Goal: Book appointment/travel/reservation

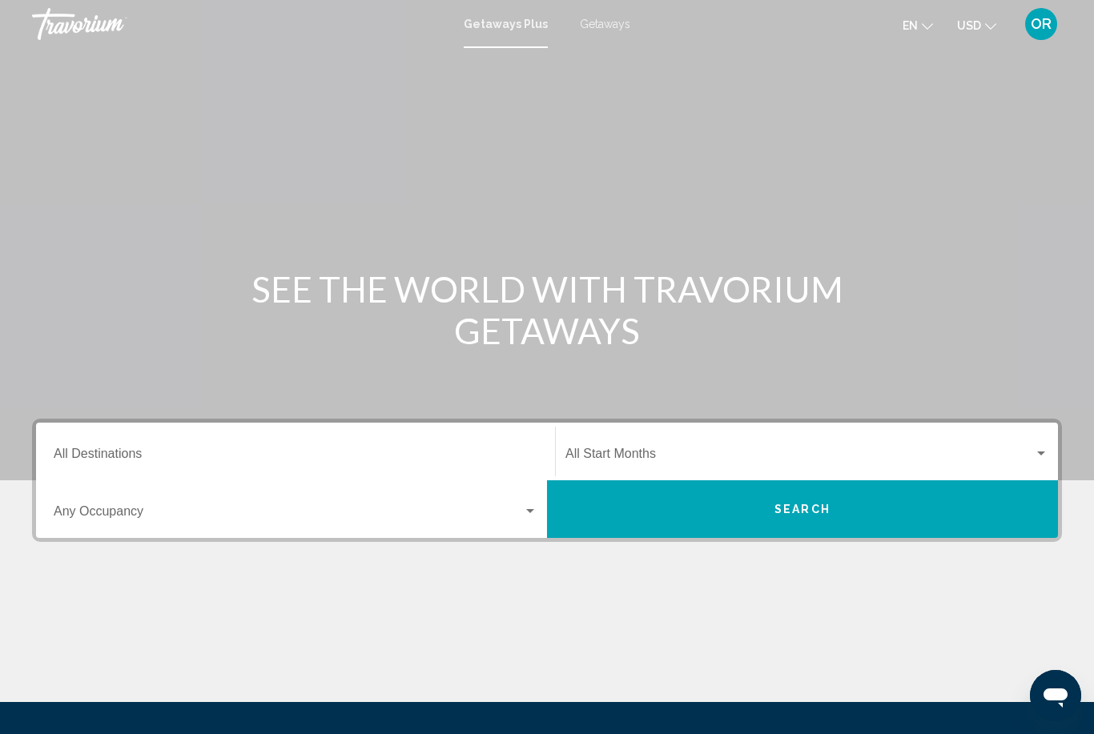
click at [130, 520] on span "Search widget" at bounding box center [288, 515] width 469 height 14
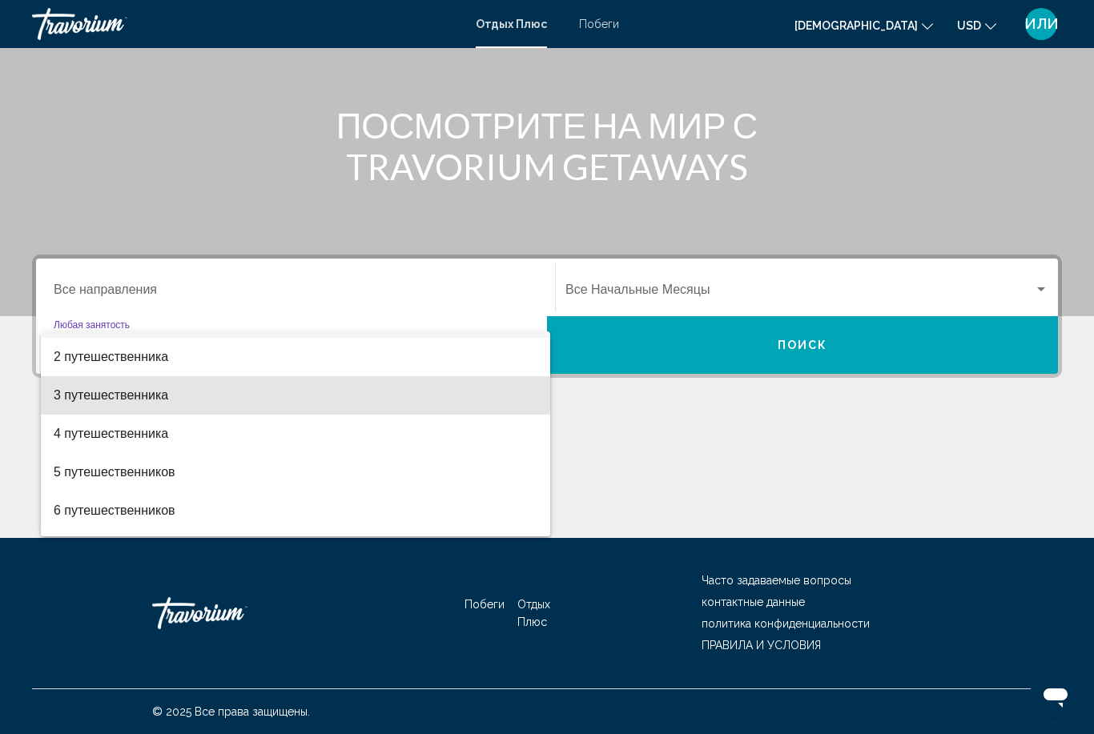
scroll to position [33, 0]
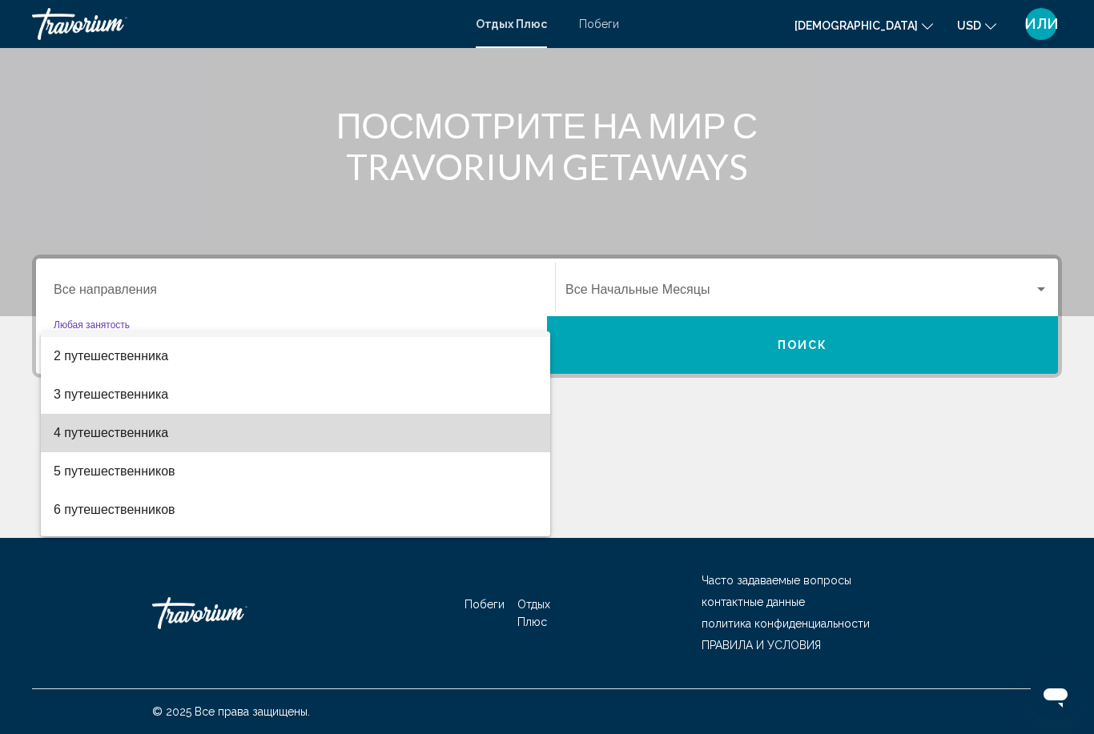
click at [153, 448] on span "4 путешественника" at bounding box center [296, 433] width 484 height 38
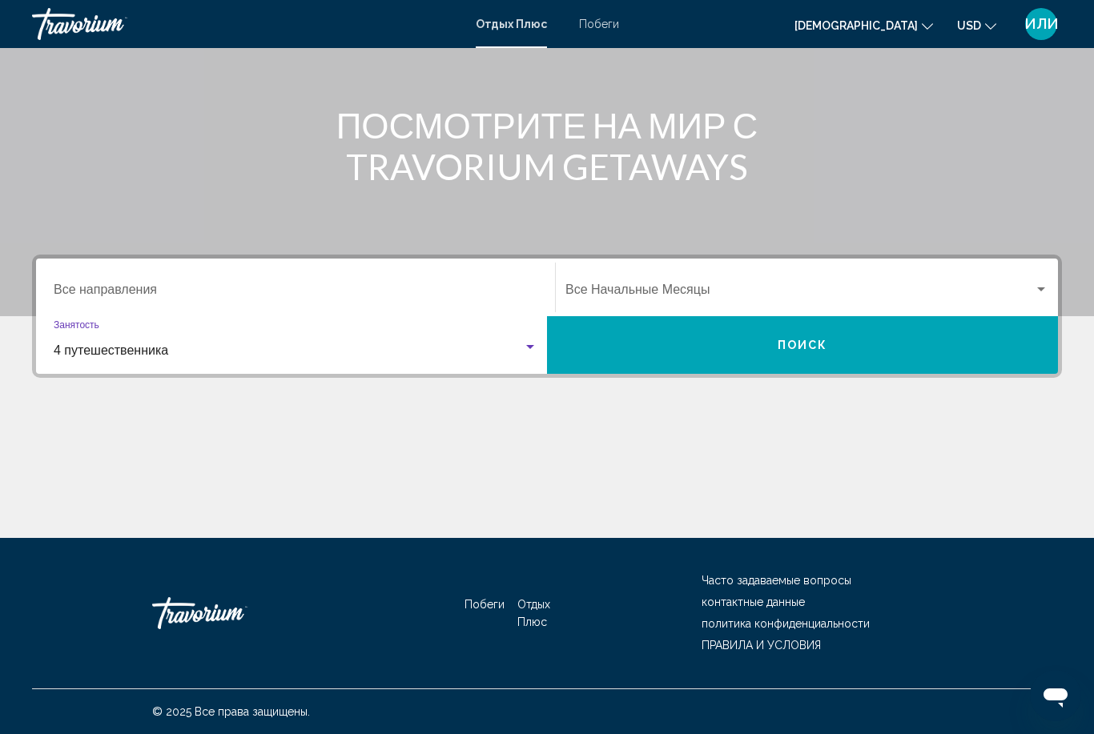
click at [161, 291] on input "Destination Все направления" at bounding box center [296, 293] width 484 height 14
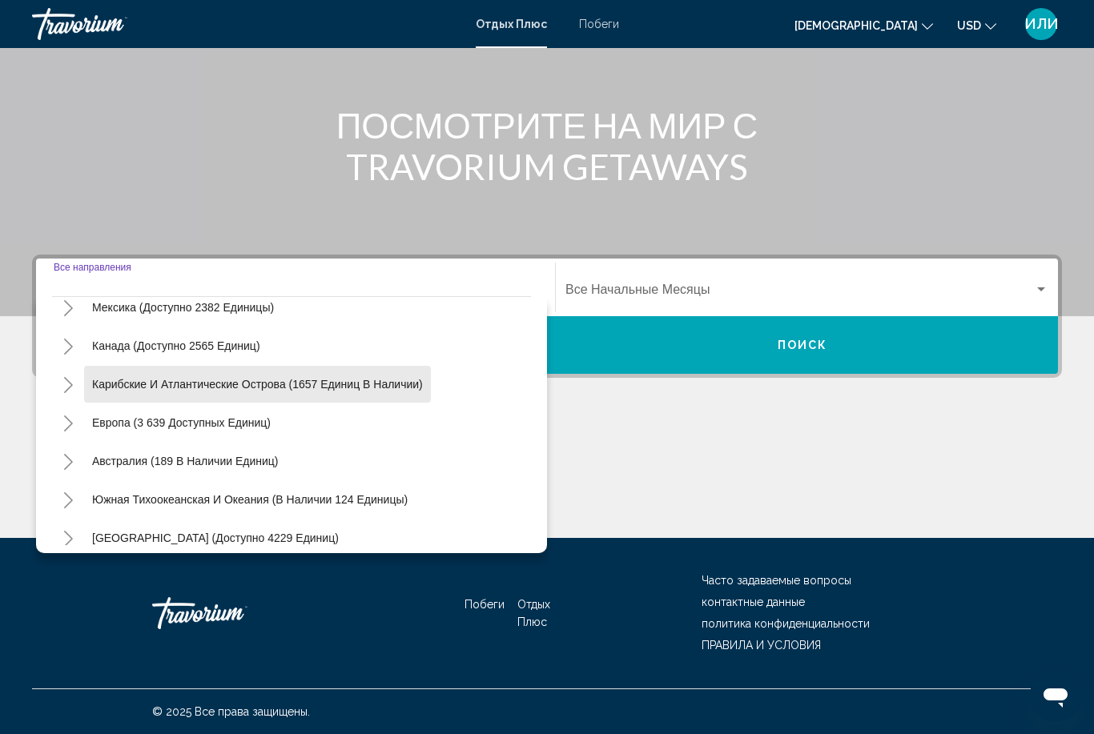
scroll to position [93, 0]
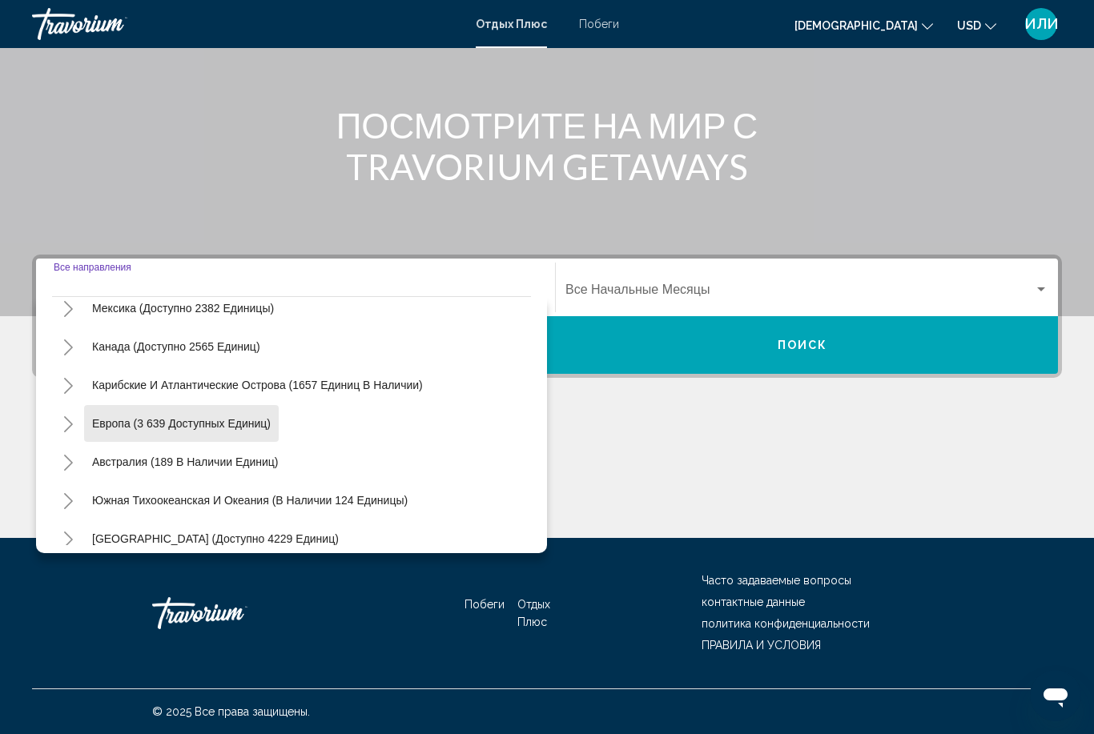
click at [246, 435] on button "Европа (3 639 доступных единиц)" at bounding box center [181, 423] width 195 height 37
type input "**********"
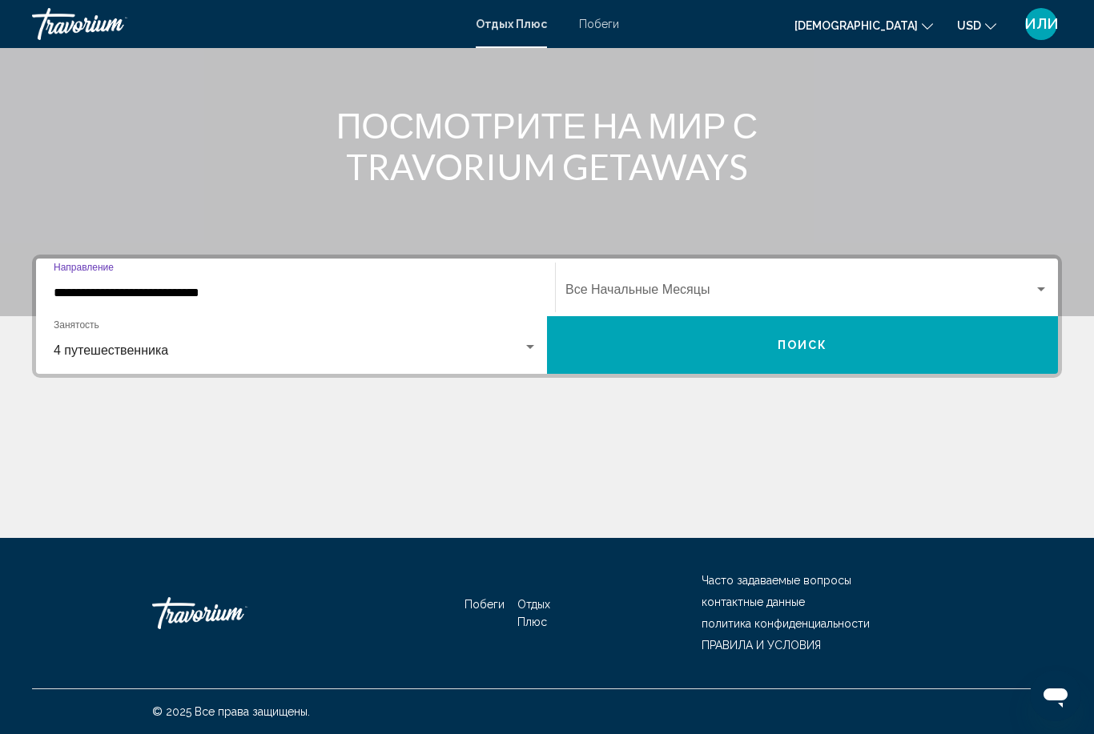
click at [1027, 293] on span "Виджет поиска" at bounding box center [799, 293] width 468 height 14
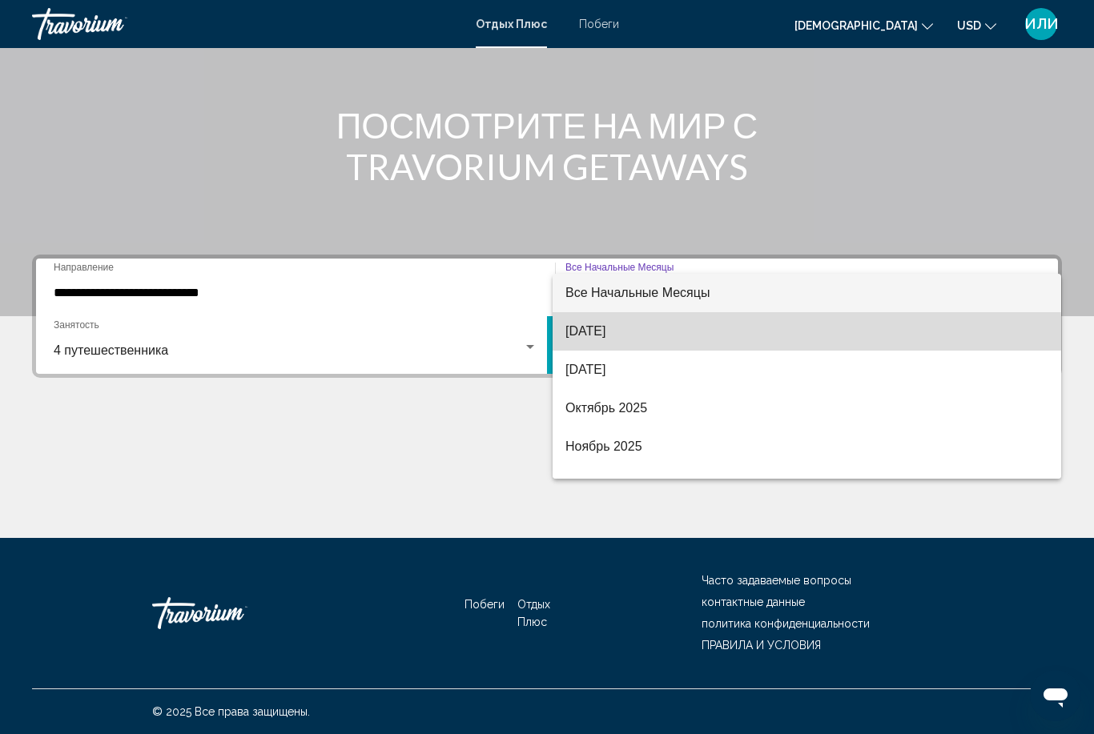
click at [649, 341] on span "[DATE]" at bounding box center [806, 331] width 483 height 38
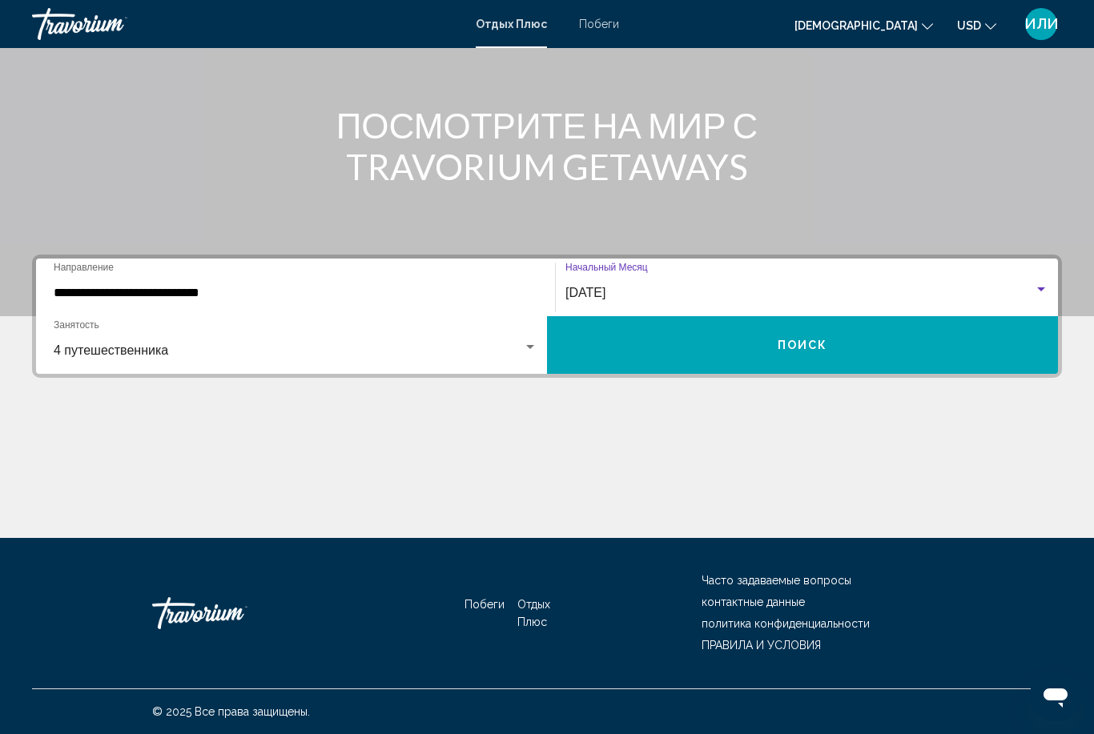
click at [815, 359] on button "ПОИСК" at bounding box center [802, 345] width 511 height 58
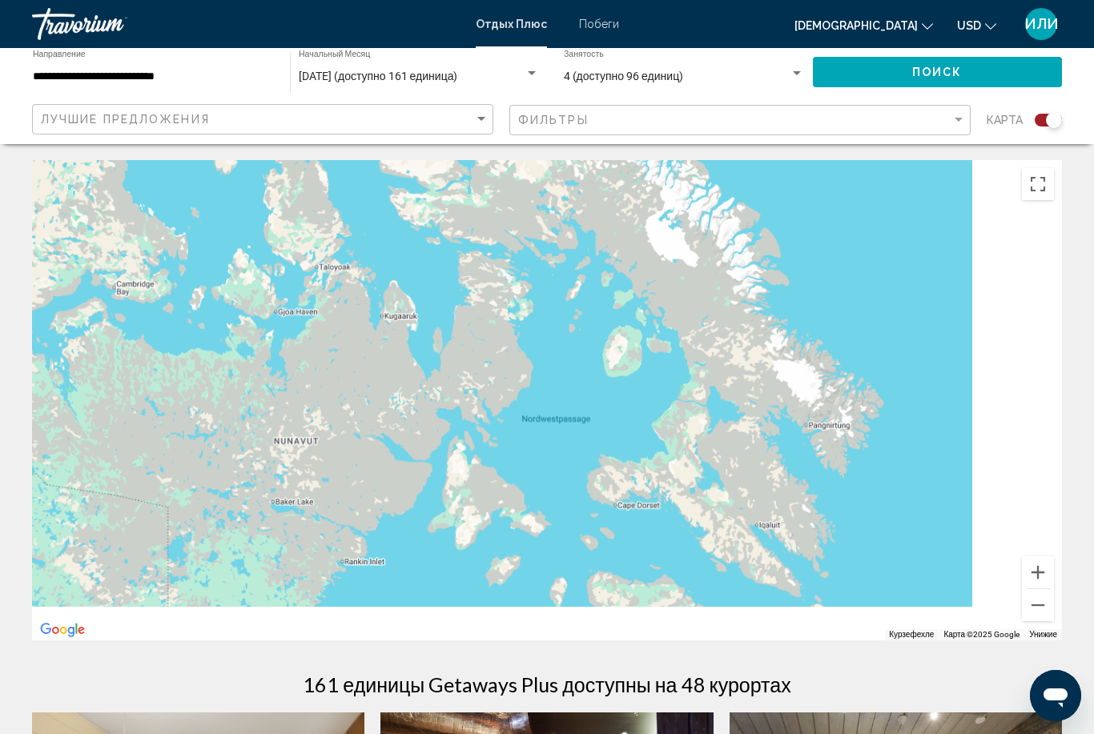
click at [705, 379] on div "Um den Modus zum Ziehen mit der Tastatur zu aktivieren, drückst du Alt + Eingab…" at bounding box center [547, 400] width 1030 height 480
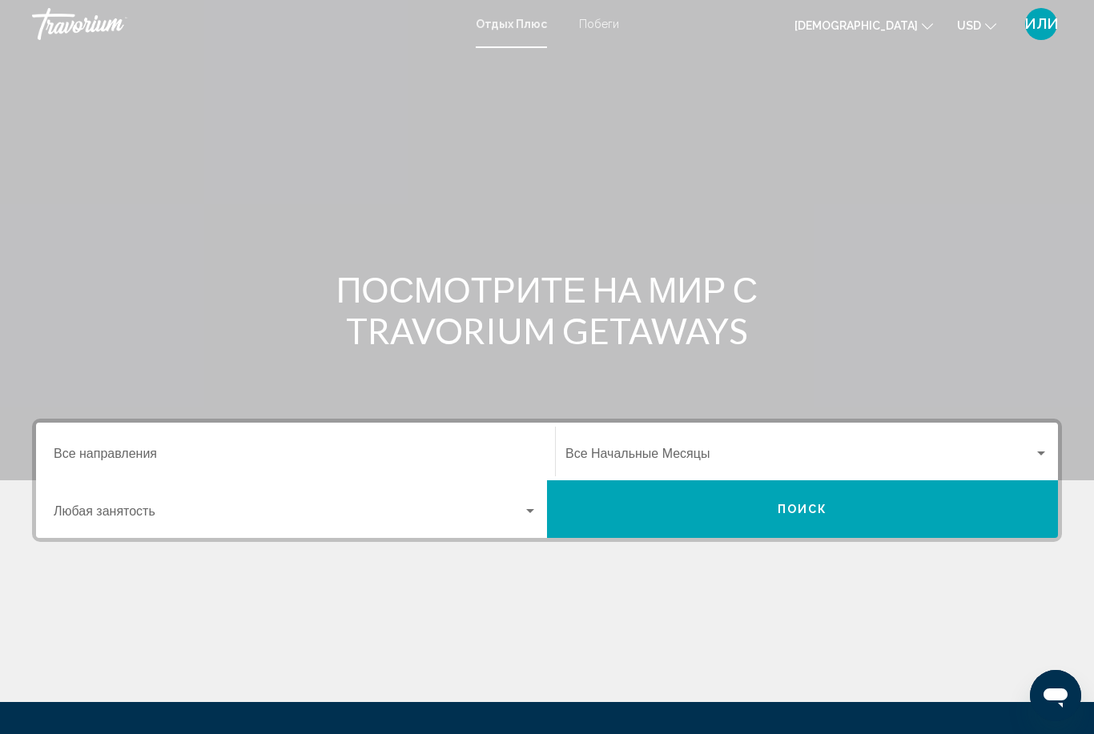
click at [147, 463] on input "Destination Все направления" at bounding box center [296, 457] width 484 height 14
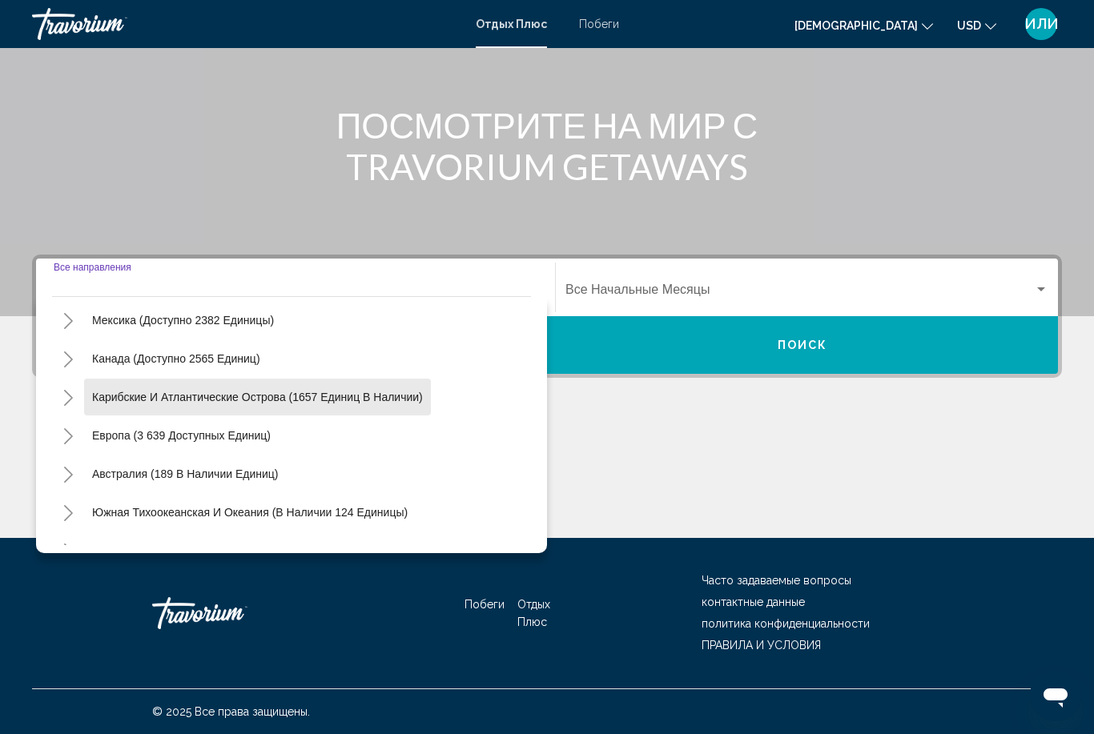
scroll to position [102, 0]
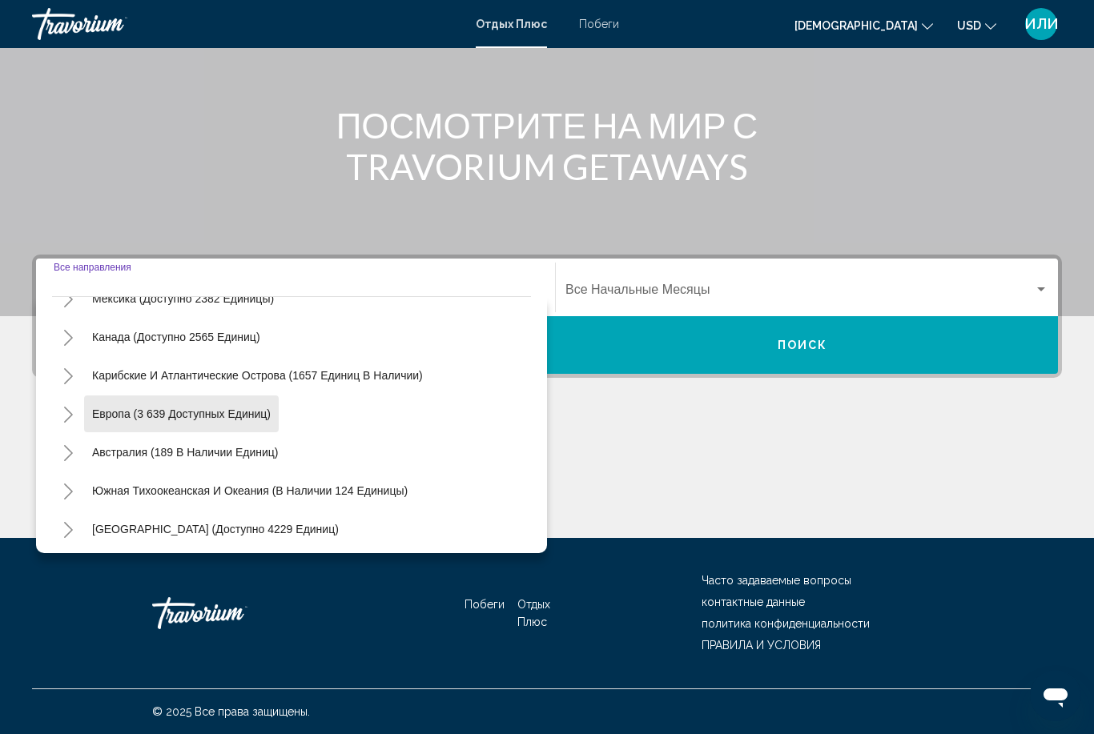
click at [230, 428] on button "Европа (3 639 доступных единиц)" at bounding box center [181, 414] width 195 height 37
type input "**********"
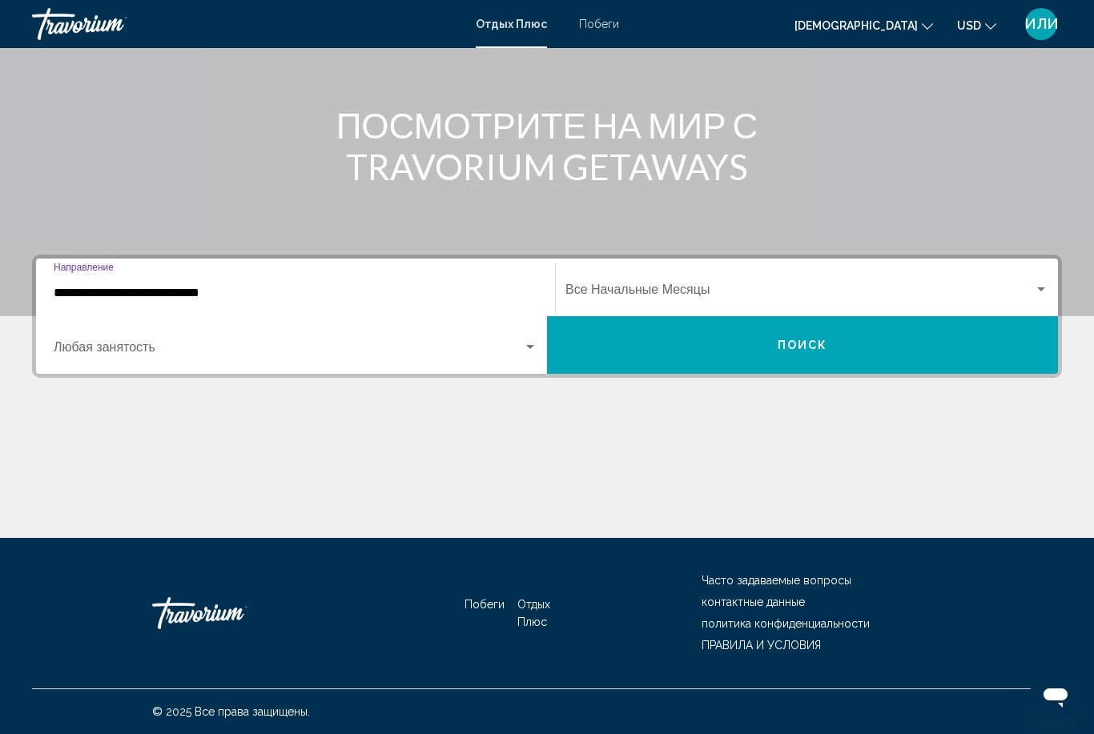
click at [98, 356] on span "Виджет поиска" at bounding box center [288, 351] width 469 height 14
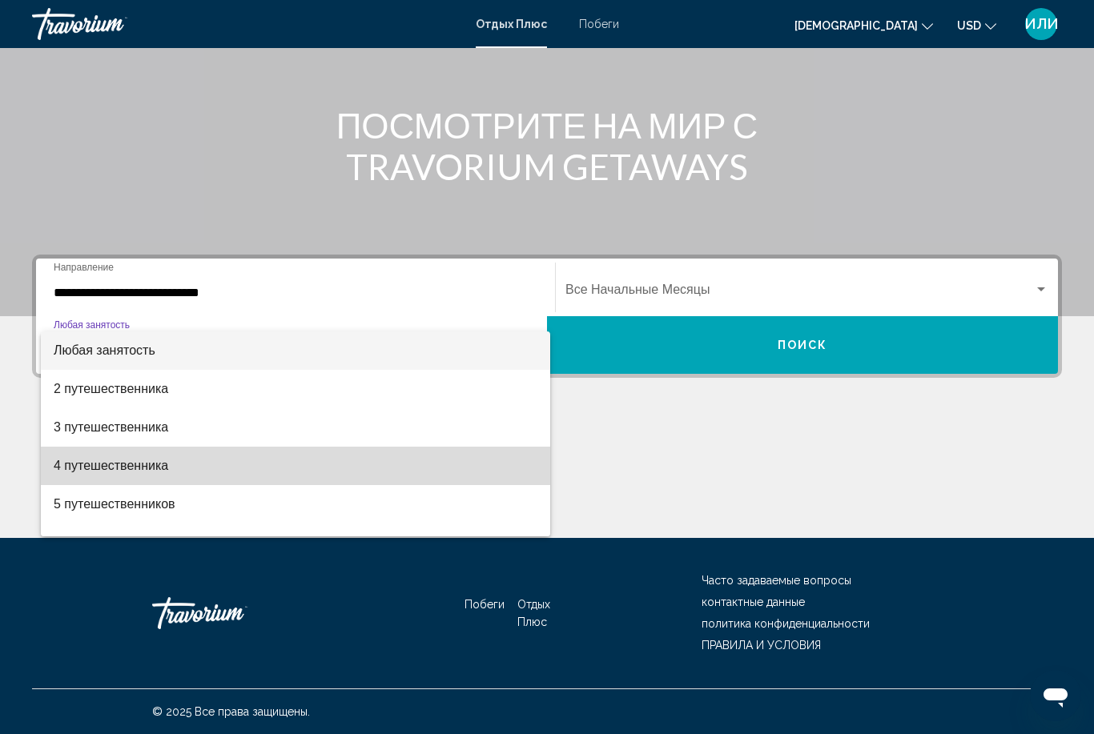
click at [115, 470] on span "4 путешественника" at bounding box center [296, 466] width 484 height 38
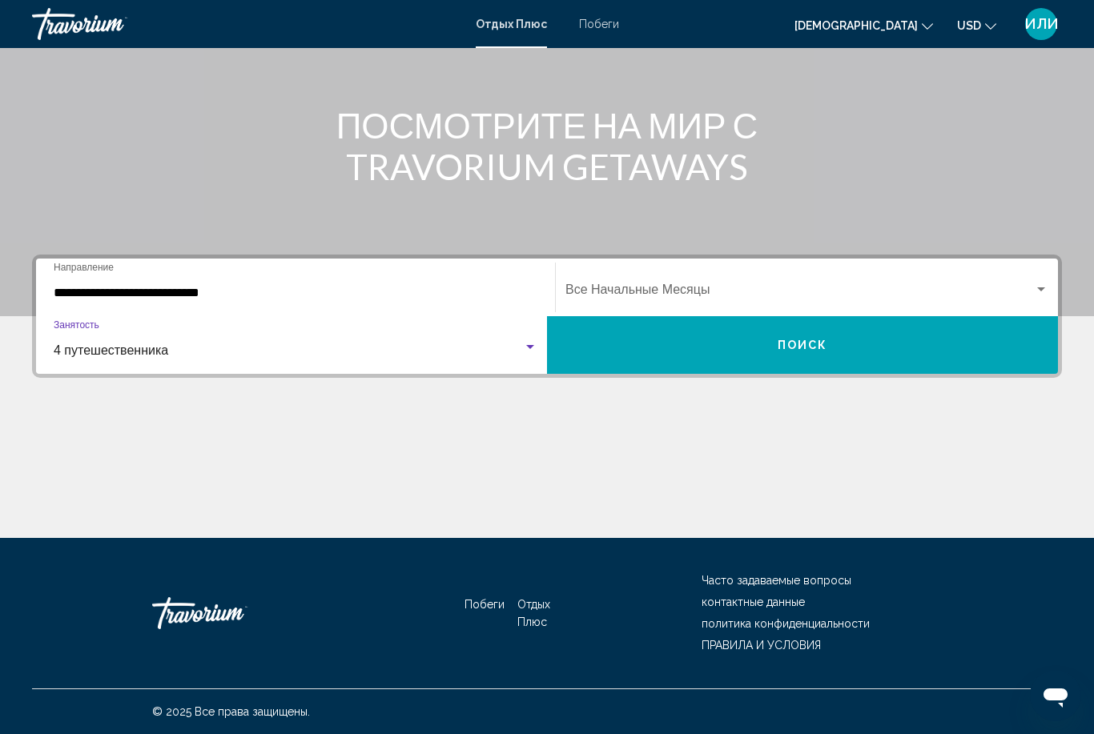
click at [1045, 291] on div "Виджет поиска" at bounding box center [1041, 289] width 14 height 13
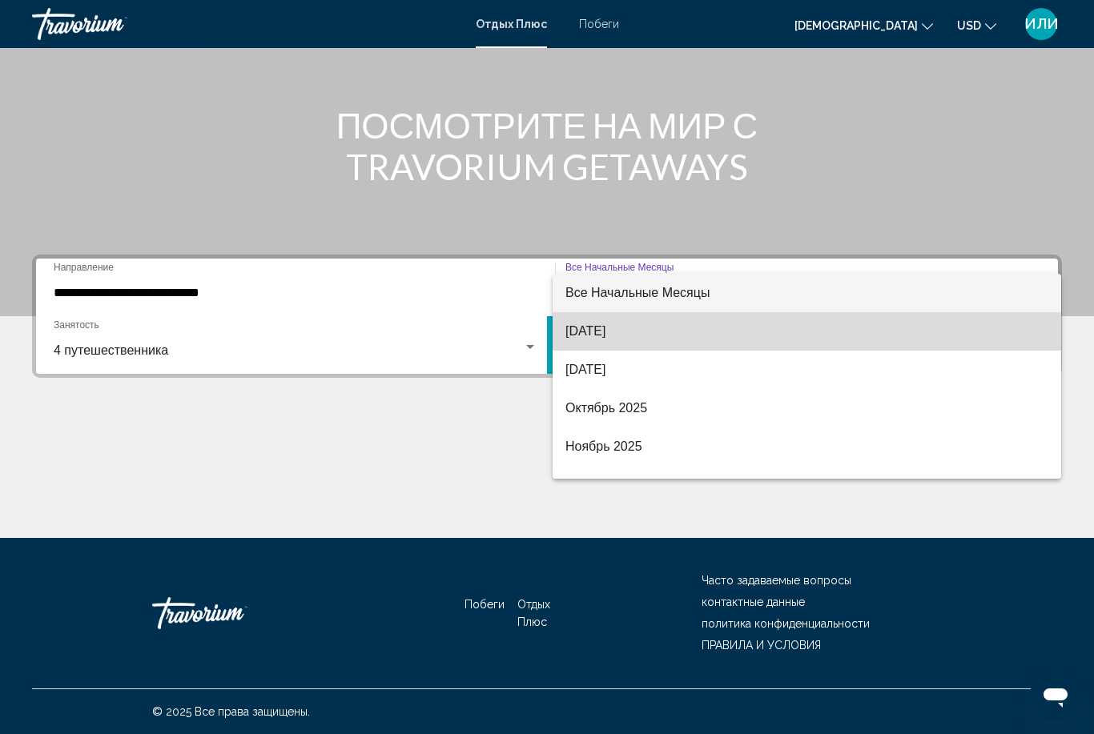
click at [667, 336] on span "[DATE]" at bounding box center [806, 331] width 483 height 38
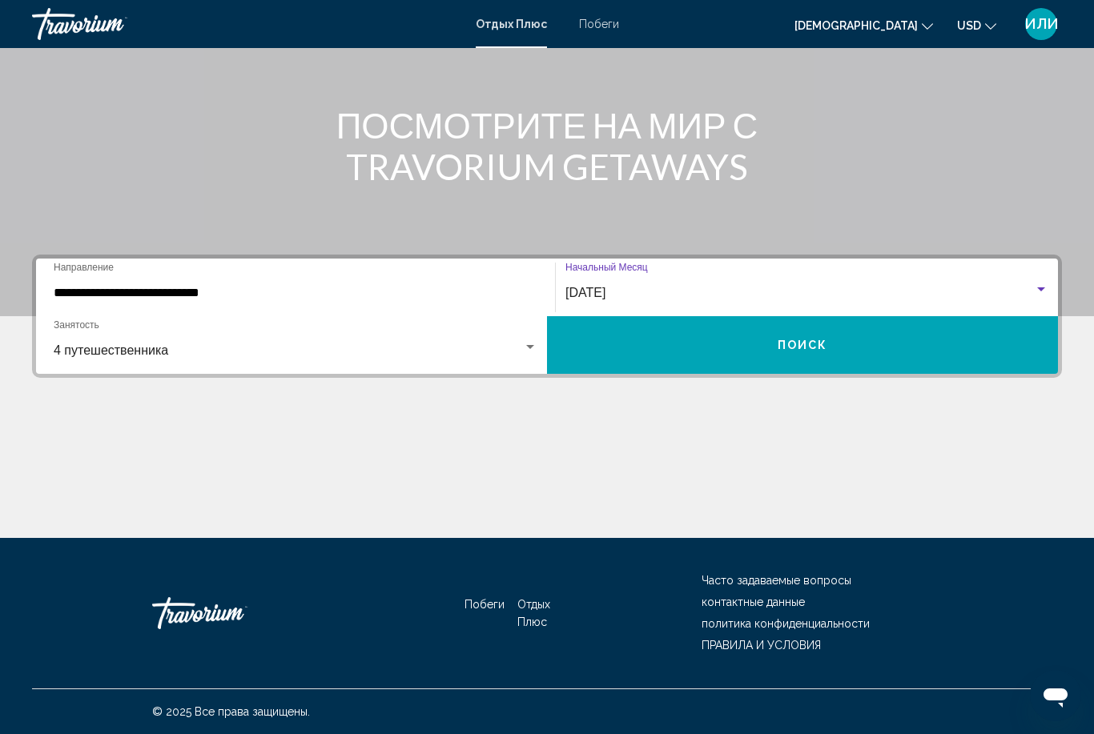
click at [810, 362] on button "ПОИСК" at bounding box center [802, 345] width 511 height 58
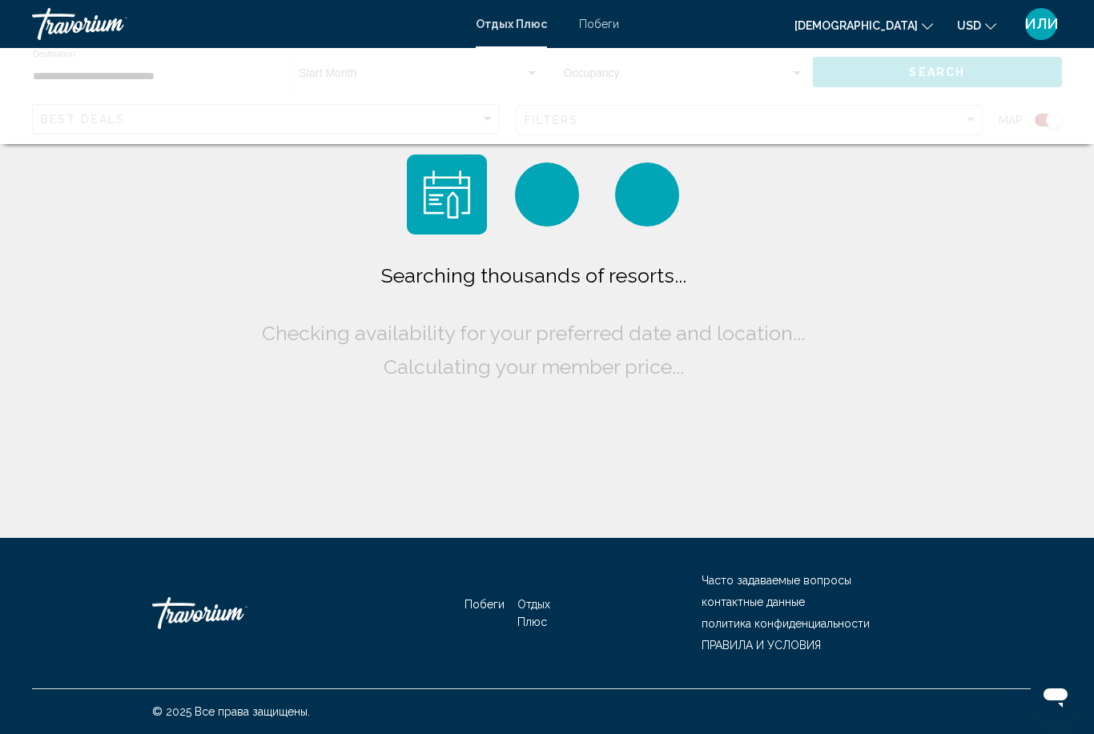
scroll to position [51, 0]
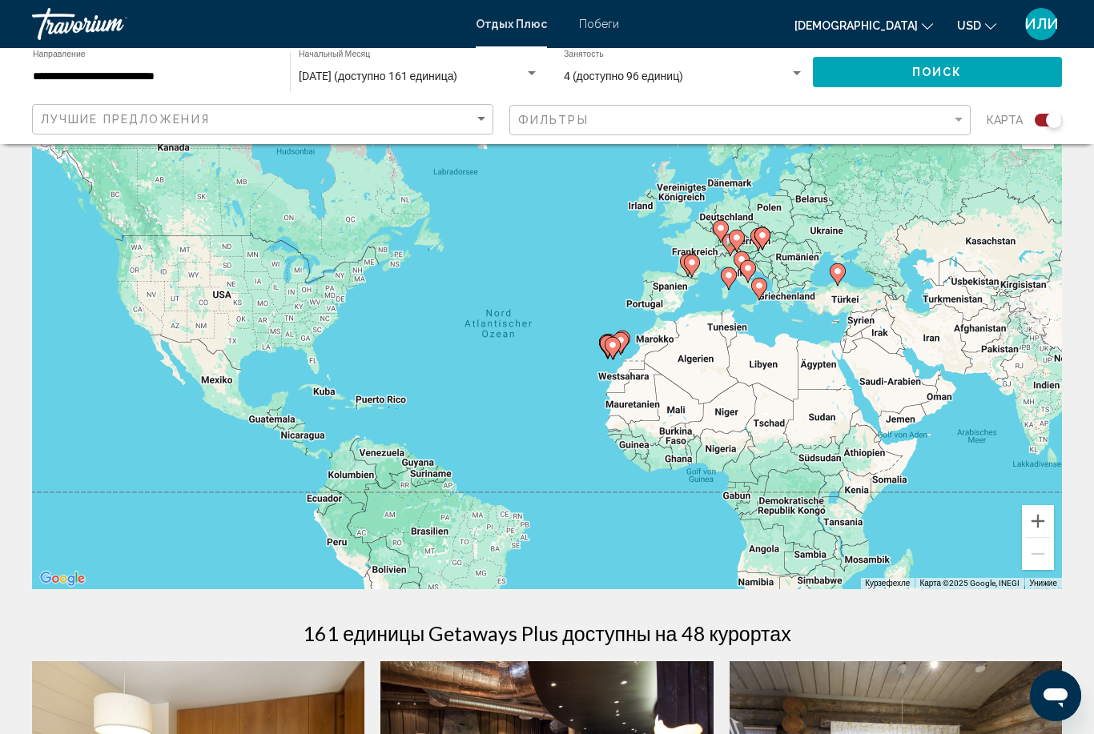
click at [767, 244] on gmp-advanced-marker "Основное содержание" at bounding box center [762, 239] width 16 height 24
click at [761, 240] on icon "Основное содержание" at bounding box center [762, 238] width 14 height 21
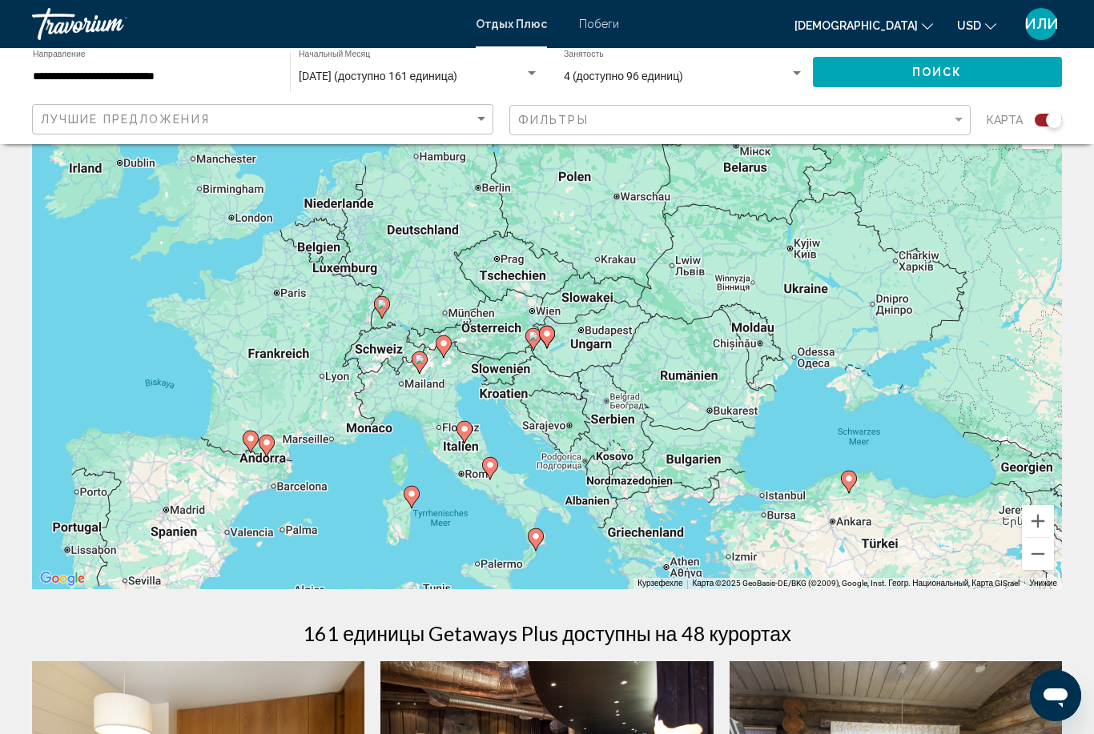
click at [553, 335] on icon "Основное содержание" at bounding box center [547, 337] width 14 height 21
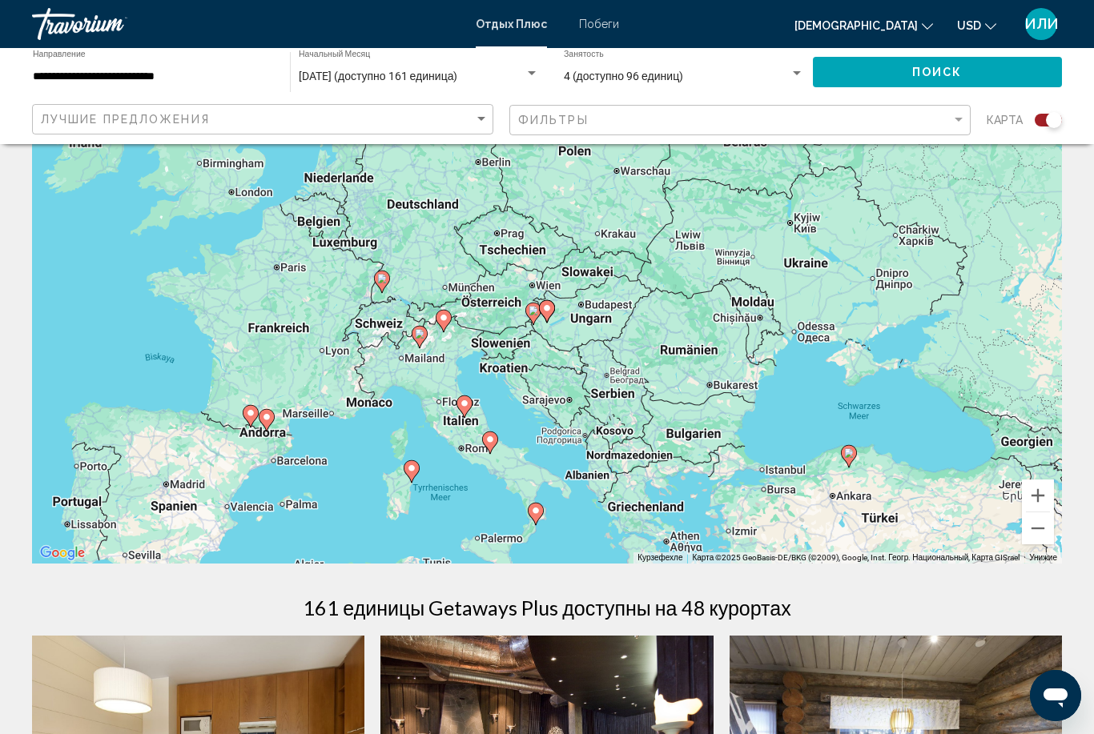
scroll to position [76, 0]
type input "**********"
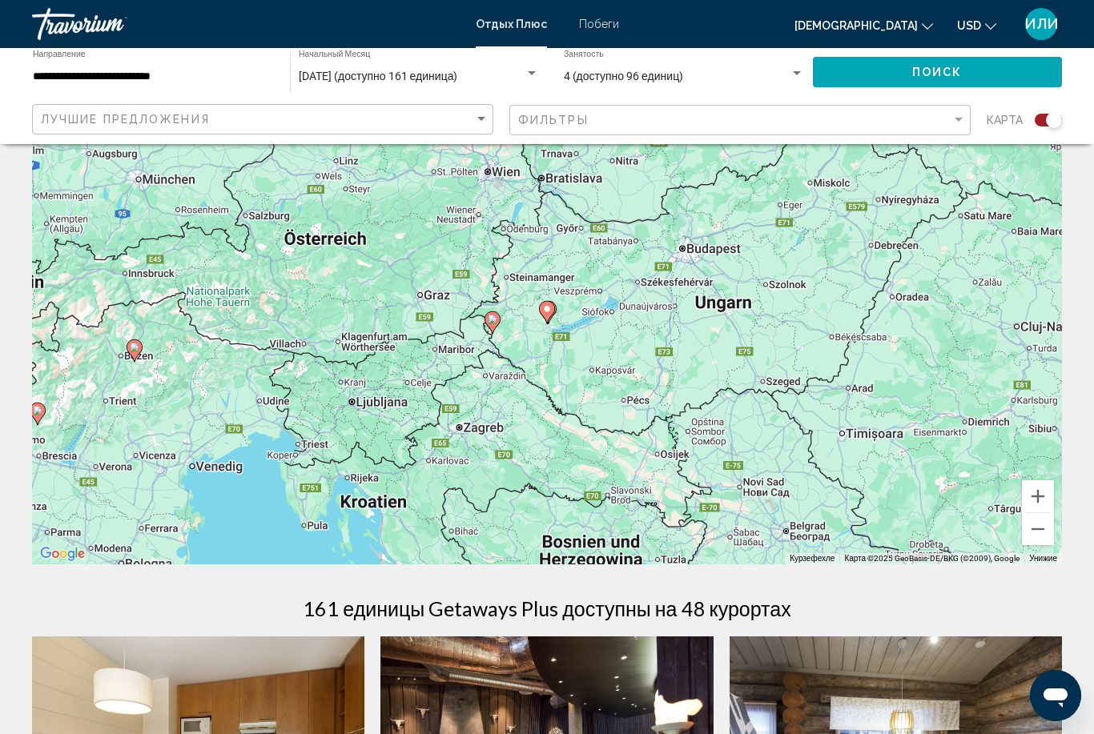
click at [554, 324] on gmp-advanced-marker "Основное содержание" at bounding box center [548, 313] width 16 height 24
click at [499, 320] on icon "Основное содержание" at bounding box center [492, 322] width 14 height 21
click at [554, 318] on gmp-advanced-marker "Основное содержание" at bounding box center [547, 312] width 16 height 24
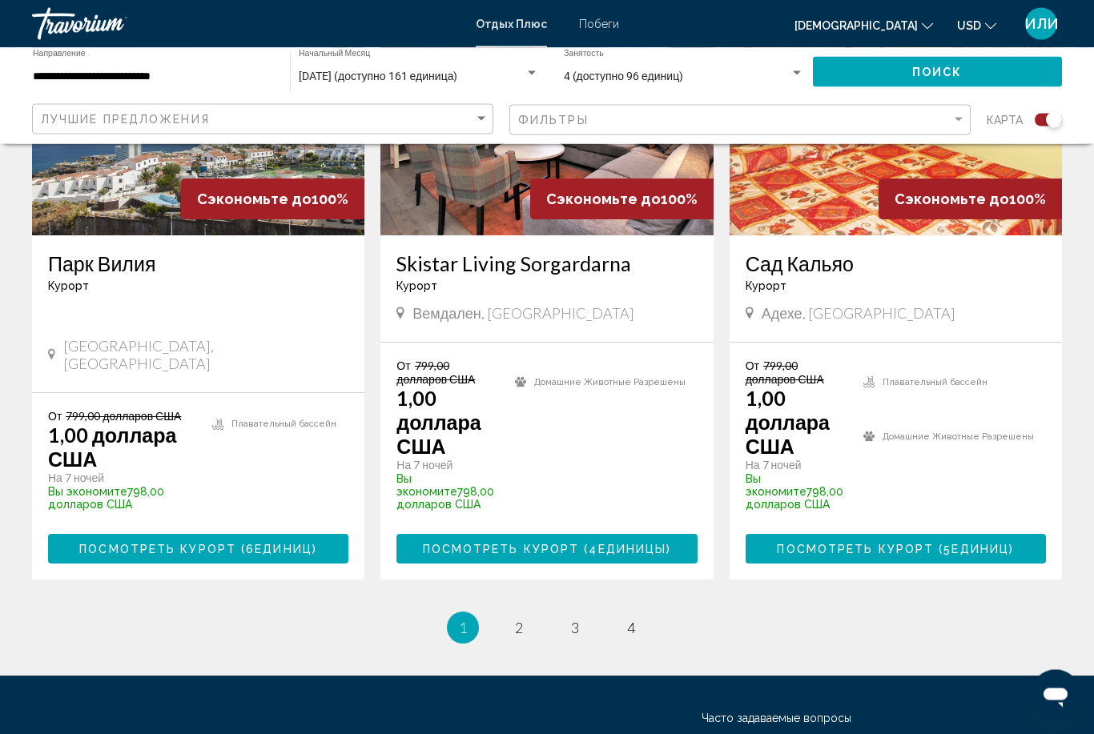
scroll to position [2741, 0]
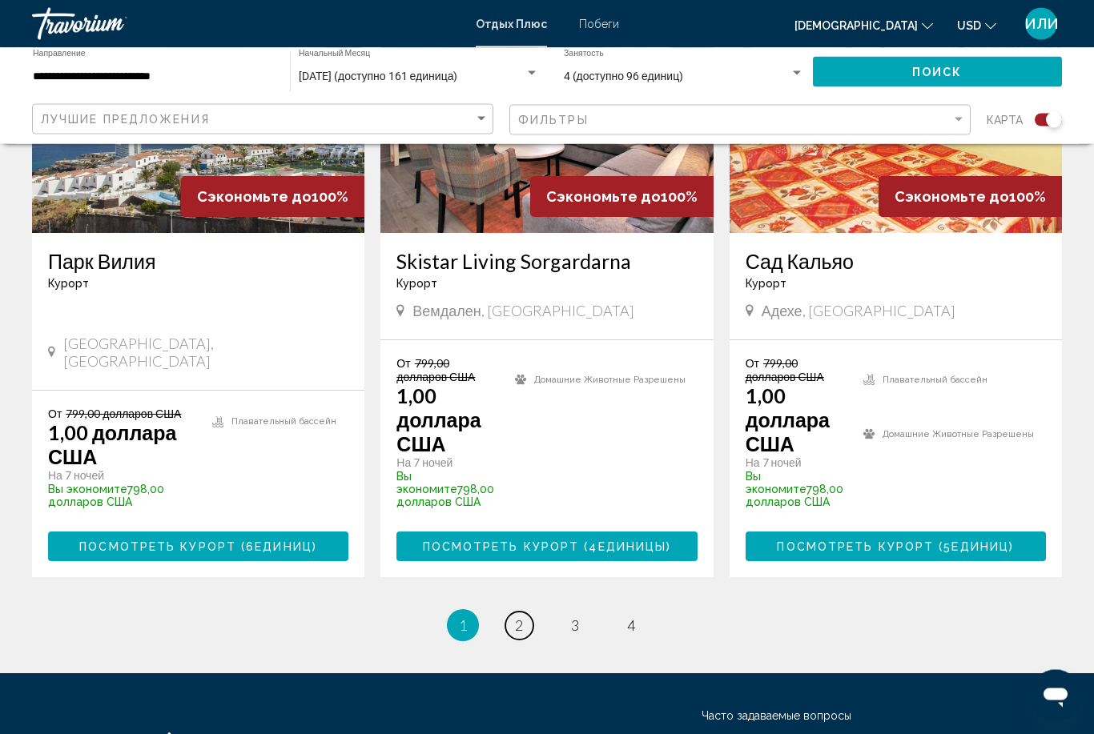
click at [526, 613] on link "Страница 2" at bounding box center [519, 627] width 28 height 28
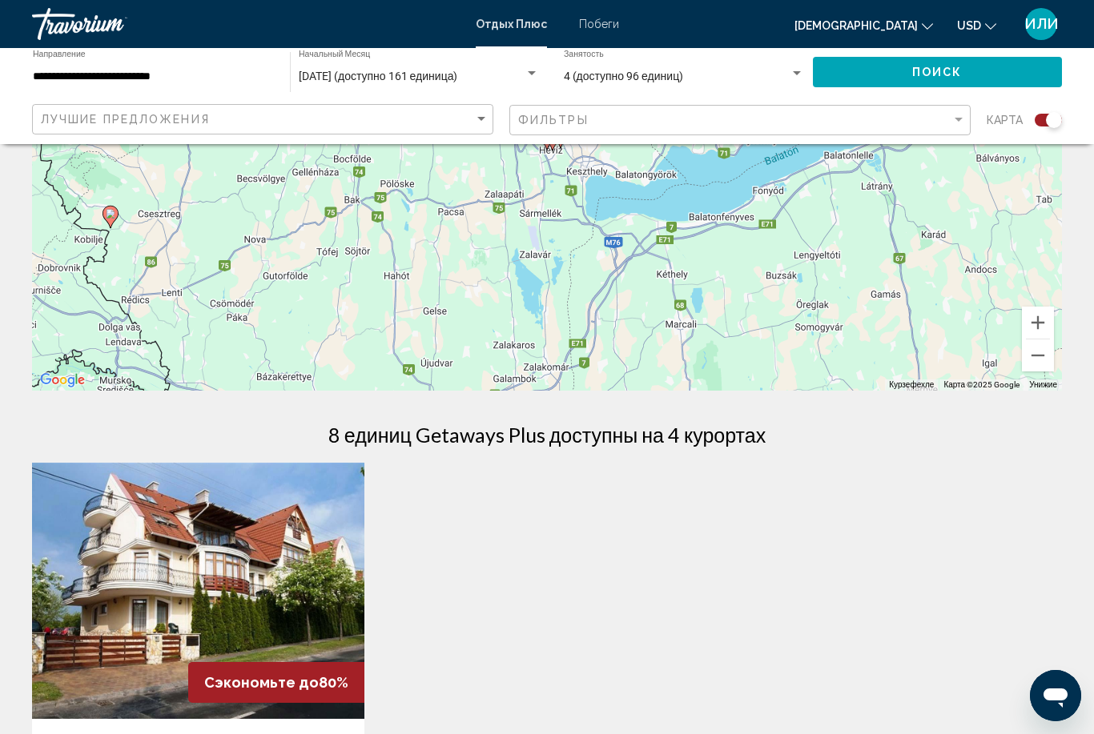
scroll to position [247, 0]
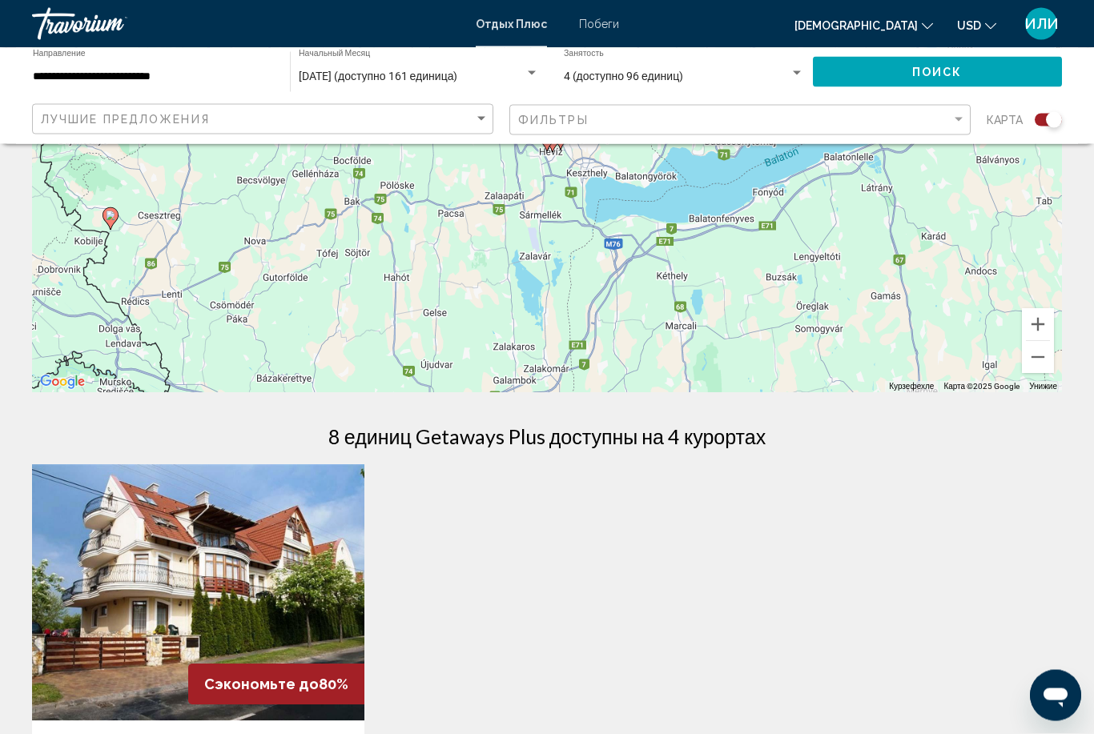
click at [456, 436] on h1 "8 единиц Getaways Plus доступны на 4 курортах" at bounding box center [546, 437] width 437 height 24
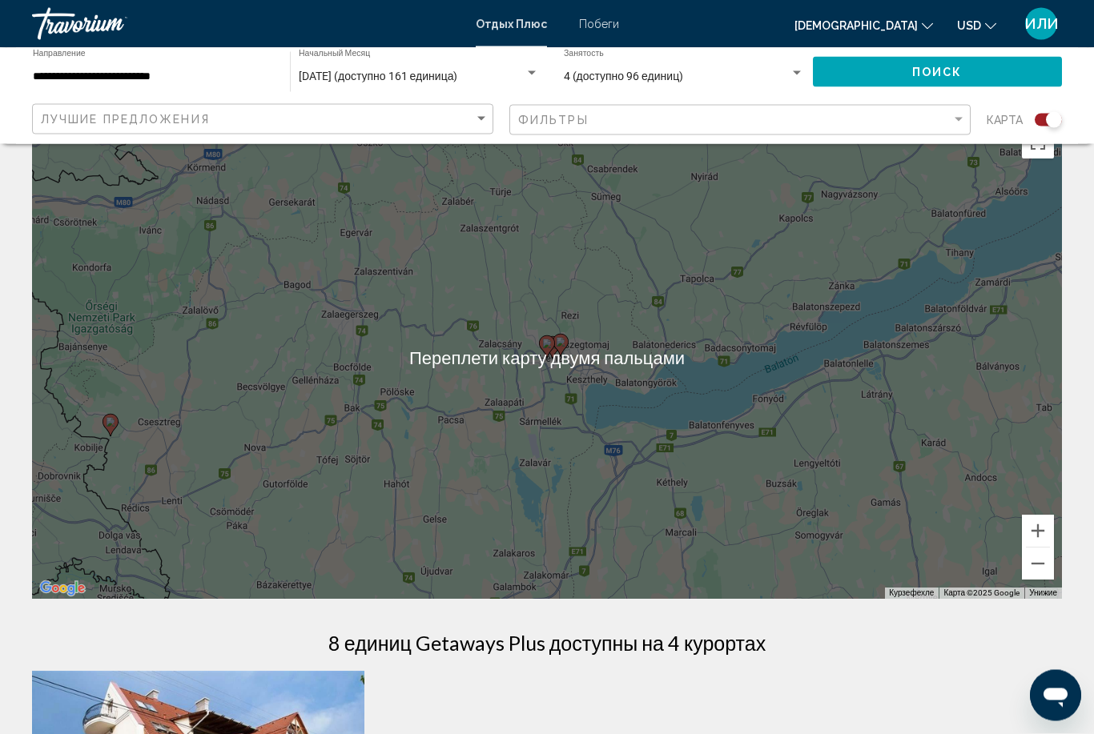
scroll to position [38, 0]
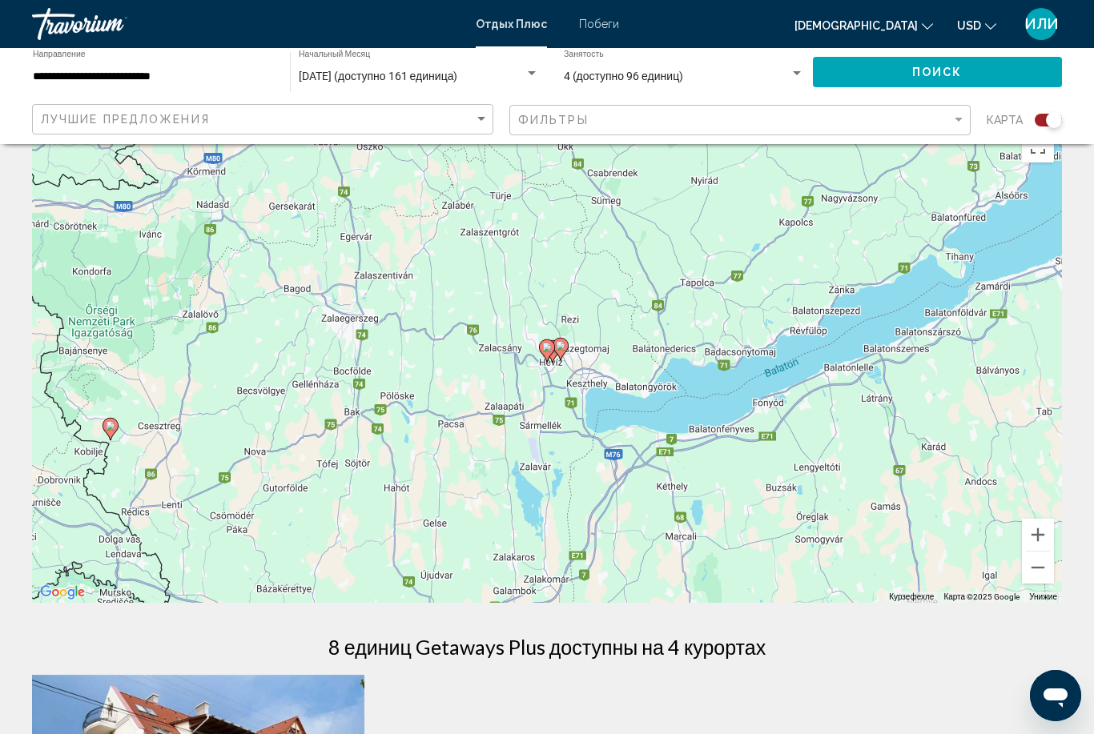
click at [145, 71] on input "**********" at bounding box center [153, 76] width 241 height 13
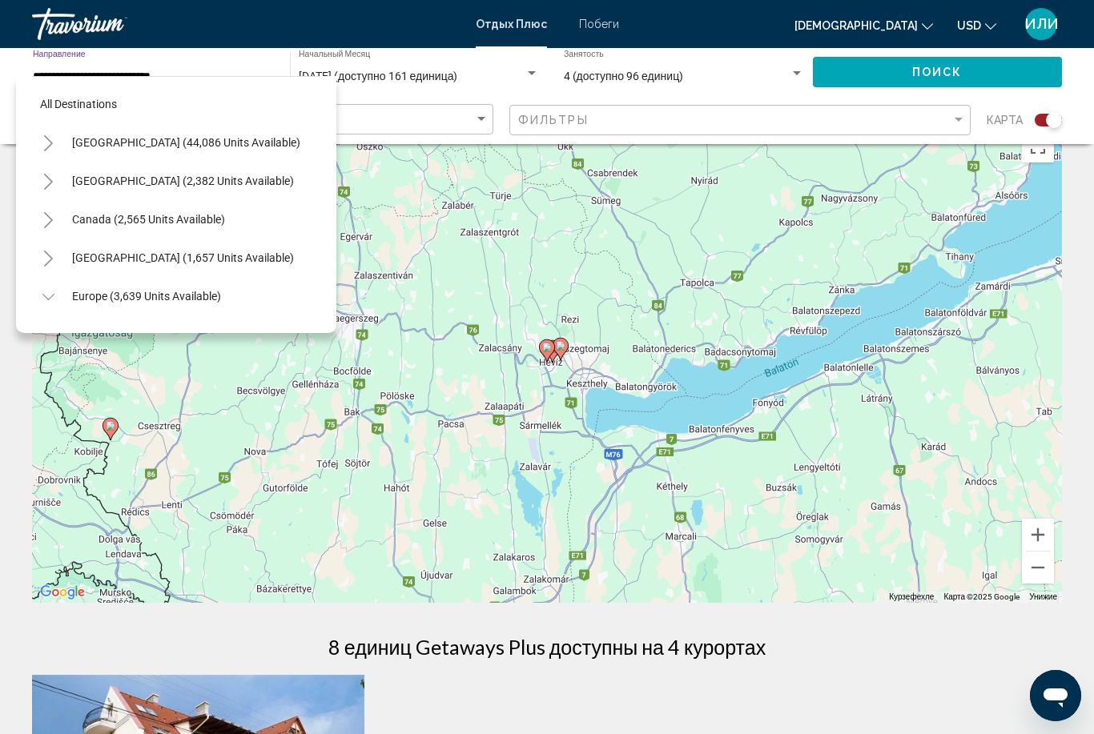
scroll to position [441, 0]
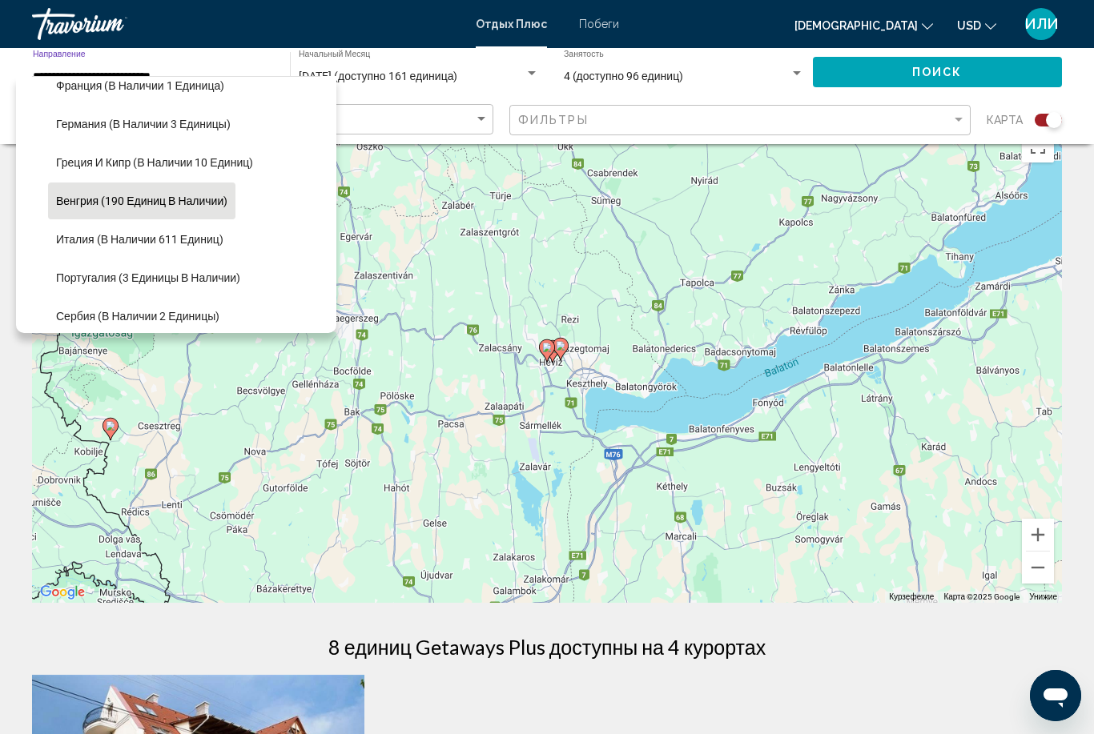
click at [189, 203] on span "Венгрия (190 единиц в наличии)" at bounding box center [141, 201] width 171 height 13
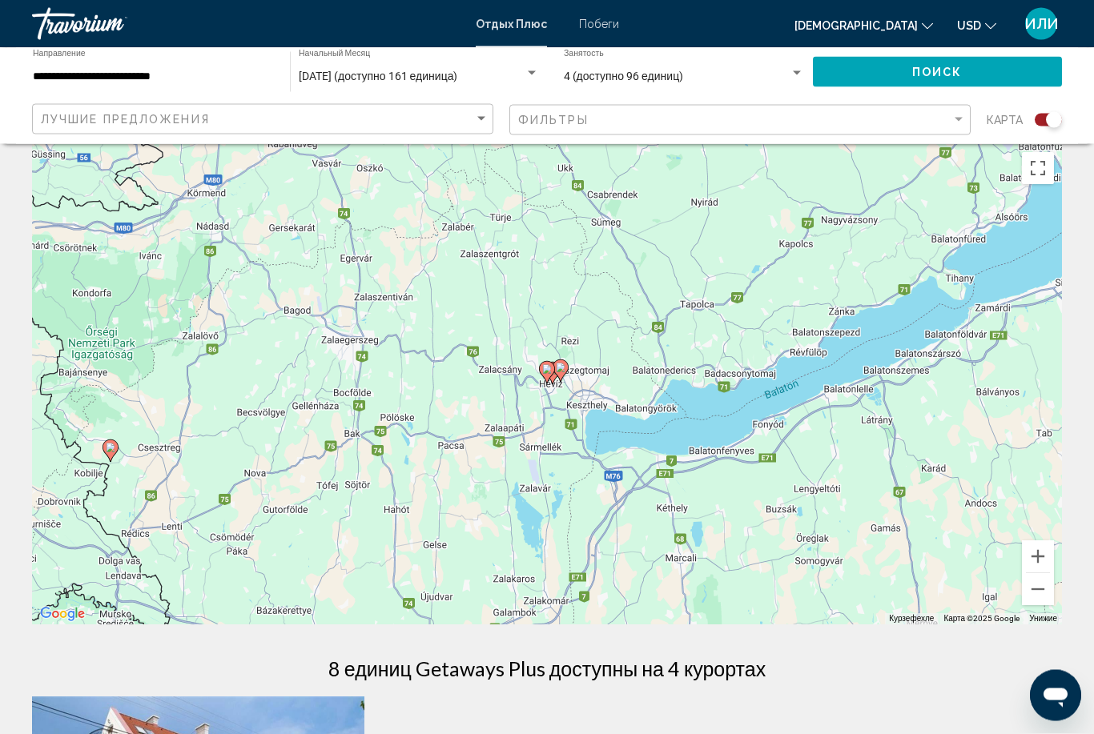
scroll to position [0, 0]
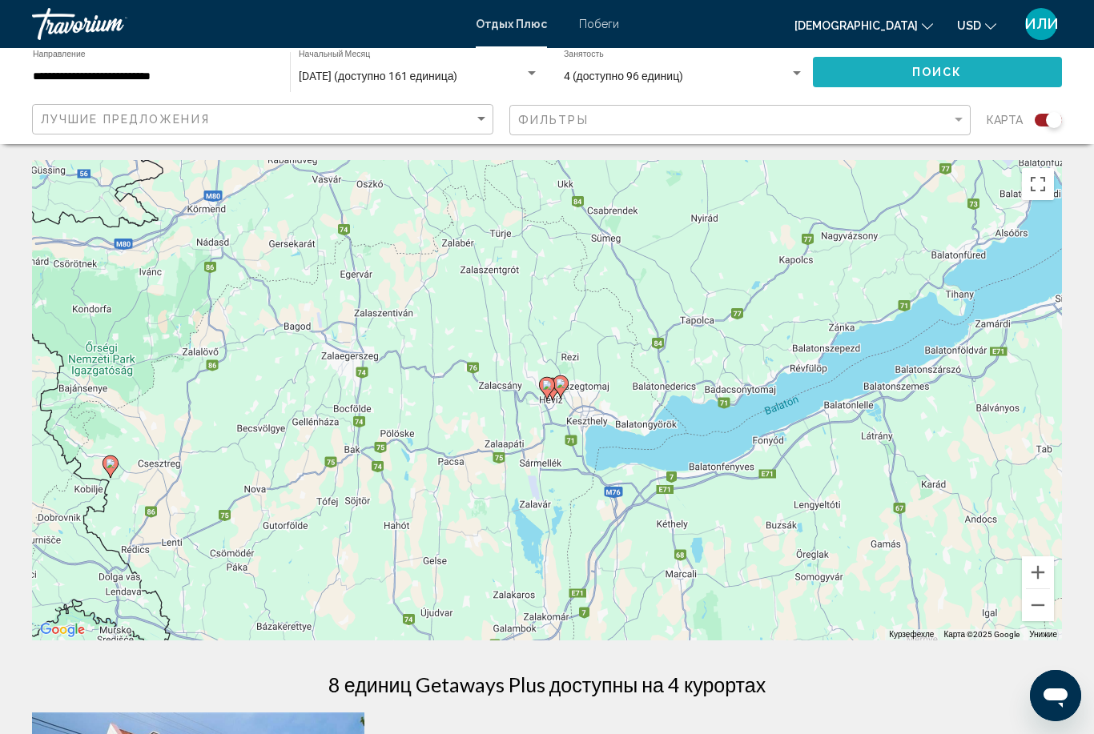
click at [939, 74] on span "ПОИСК" at bounding box center [937, 72] width 50 height 13
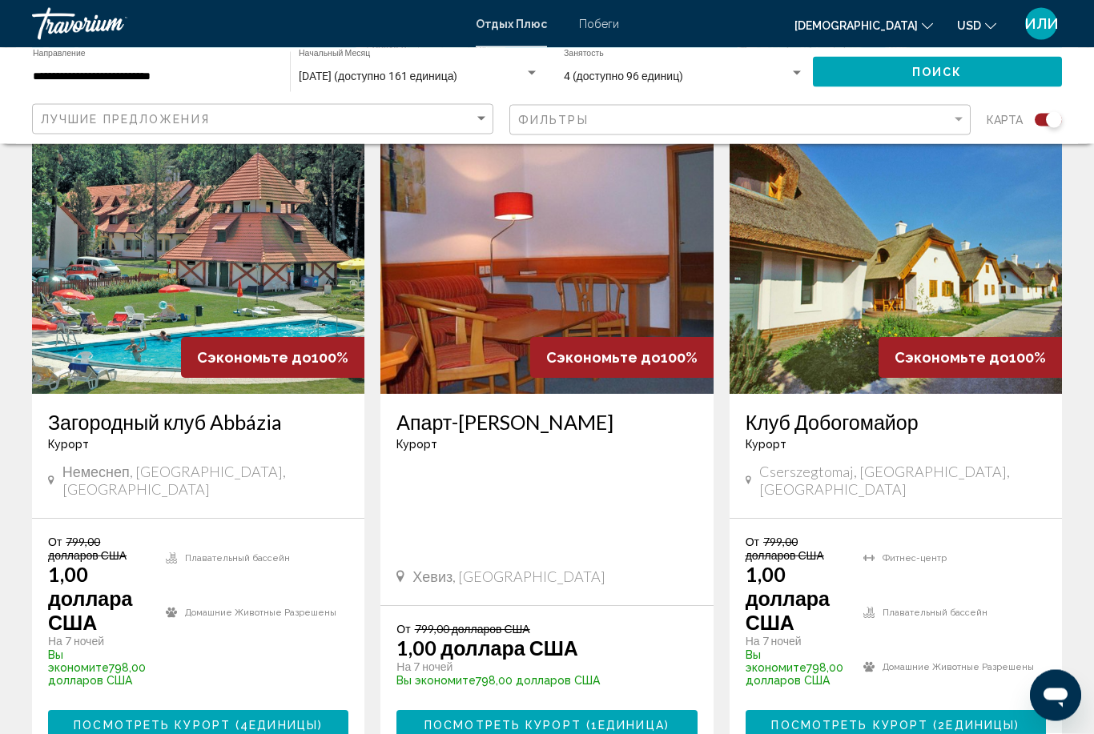
scroll to position [575, 0]
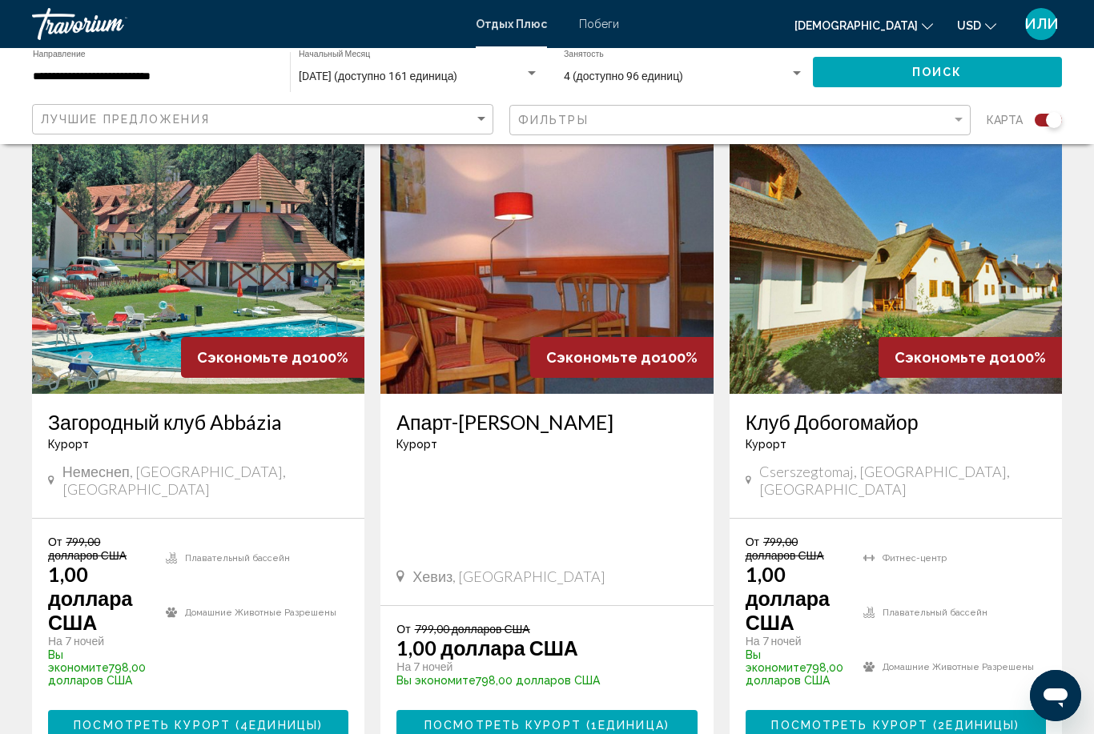
click at [946, 719] on span "ЕДИНИЦЫ" at bounding box center [980, 725] width 69 height 13
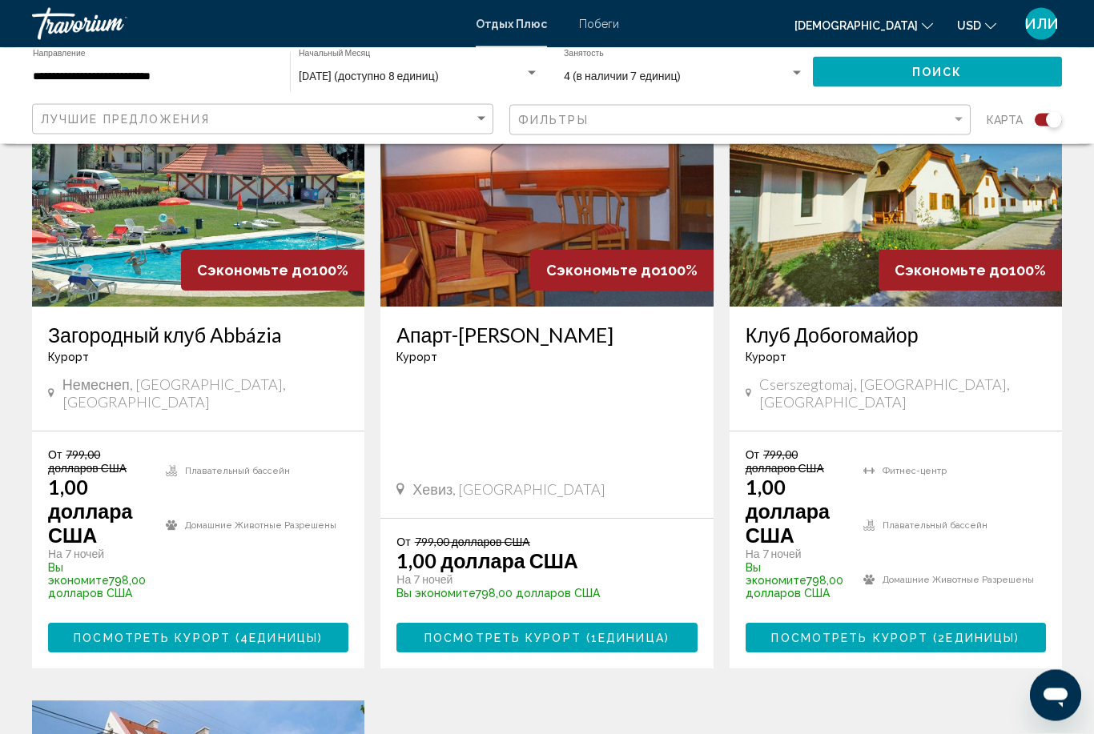
scroll to position [662, 0]
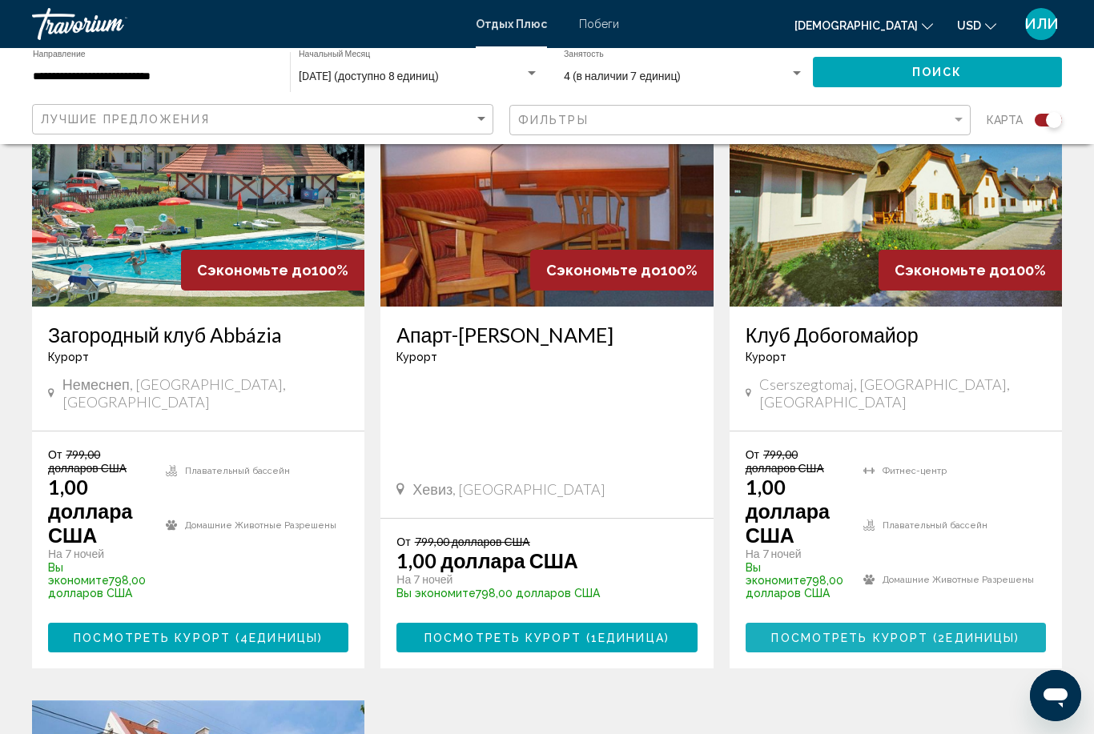
click at [942, 632] on span "ПОСМОТРЕТЬ КУРОРТ (2" at bounding box center [858, 638] width 175 height 13
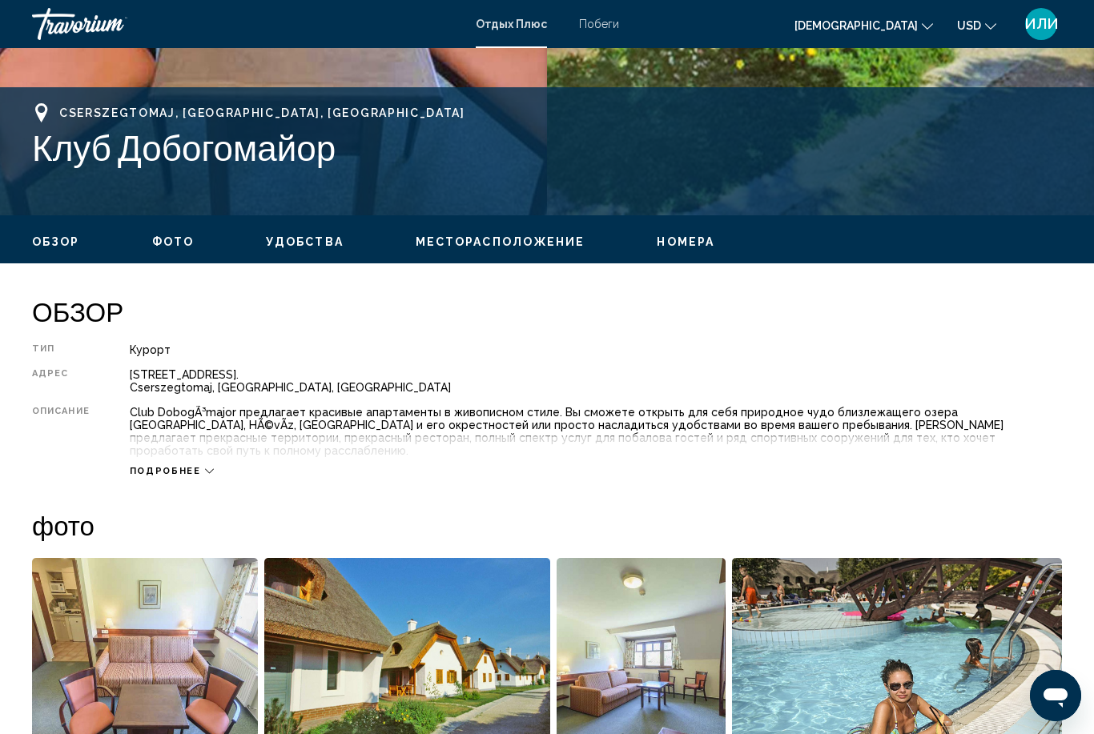
scroll to position [592, 0]
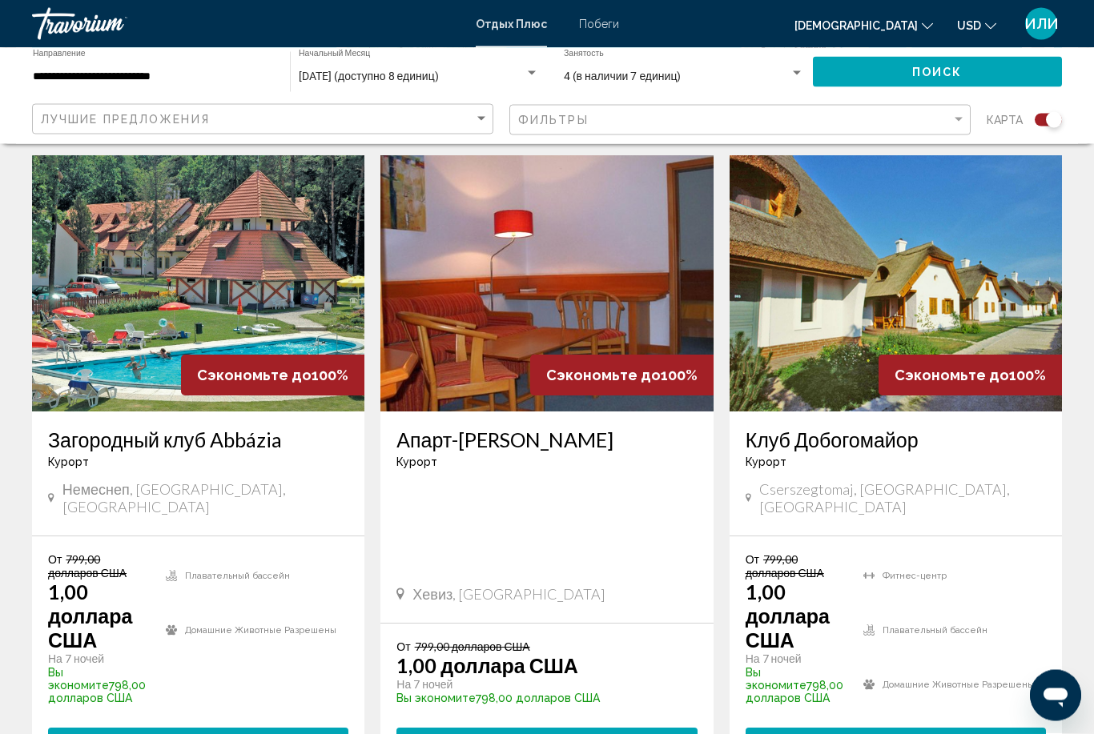
scroll to position [558, 0]
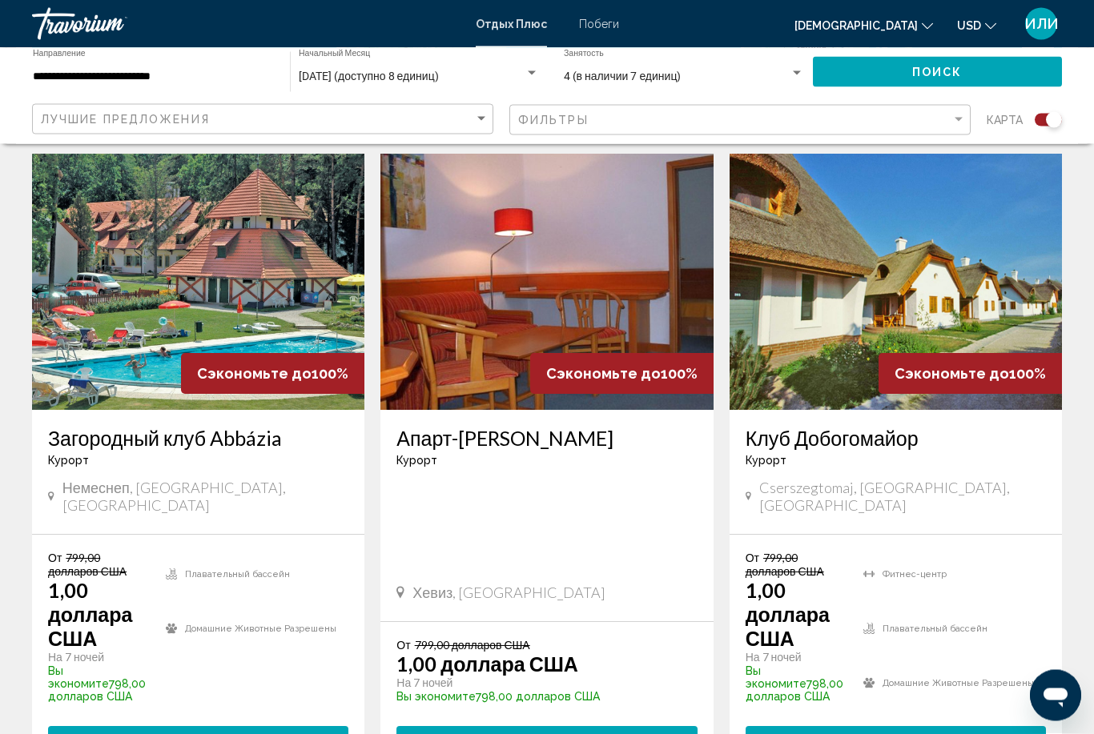
click at [531, 74] on div "Виджет поиска" at bounding box center [532, 73] width 8 height 4
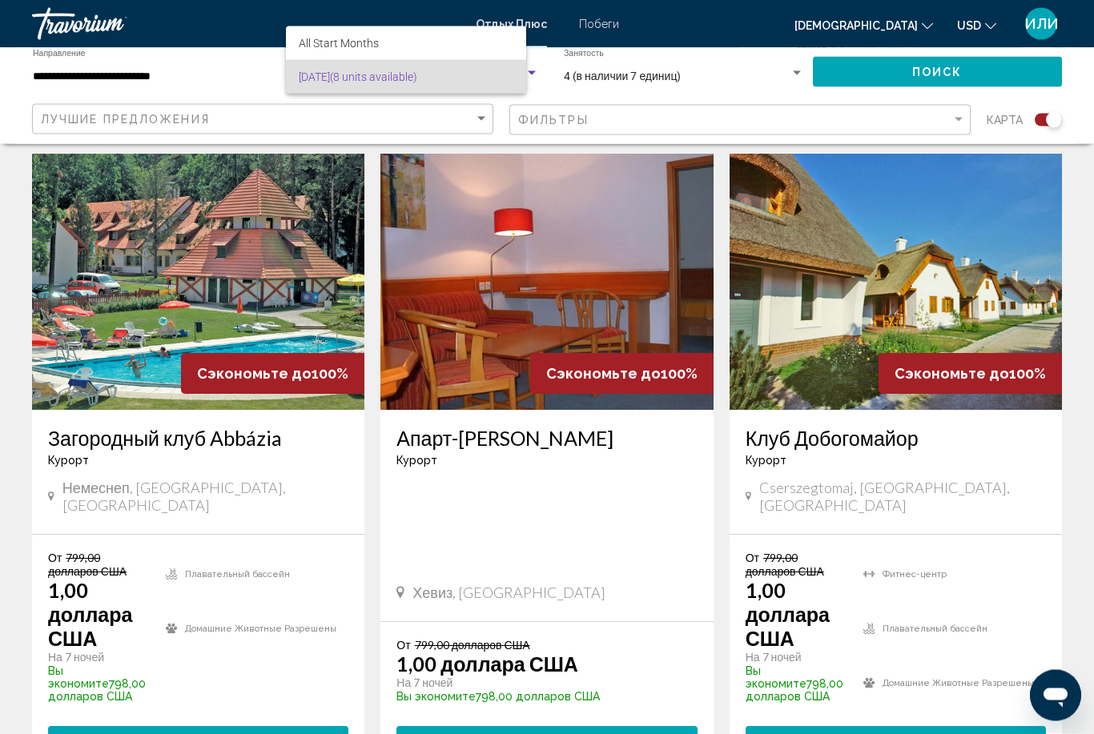
scroll to position [559, 0]
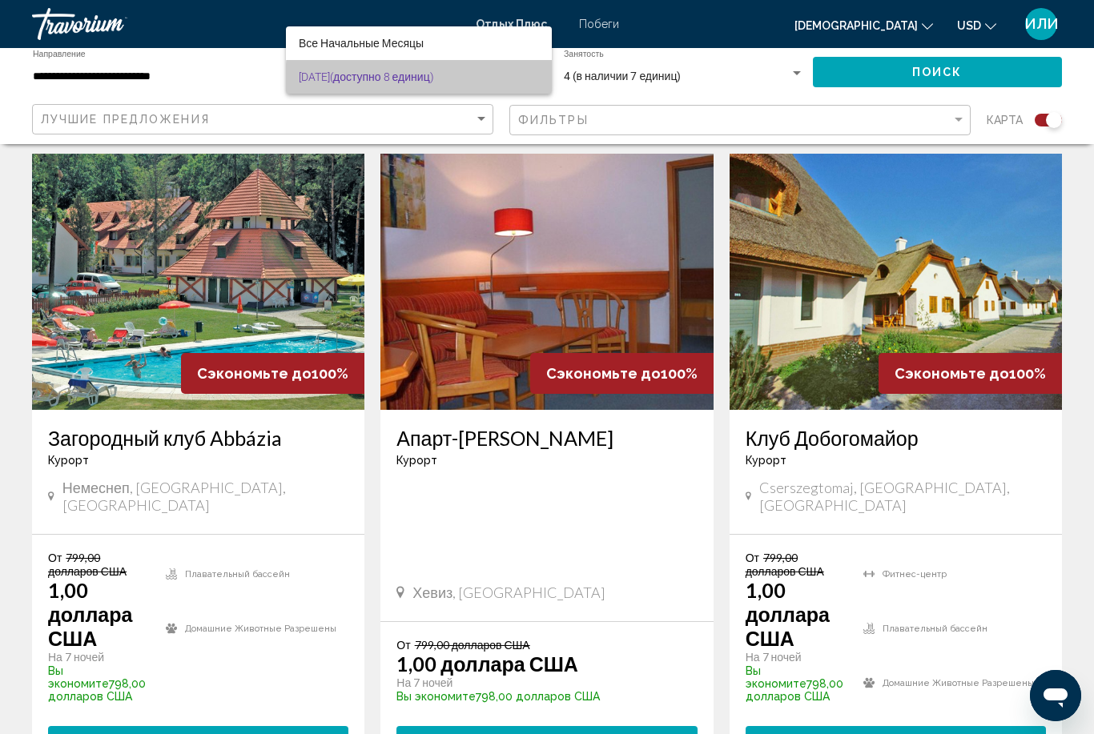
click at [468, 81] on span "Август 2025 года (доступно 8 единиц)" at bounding box center [419, 77] width 240 height 34
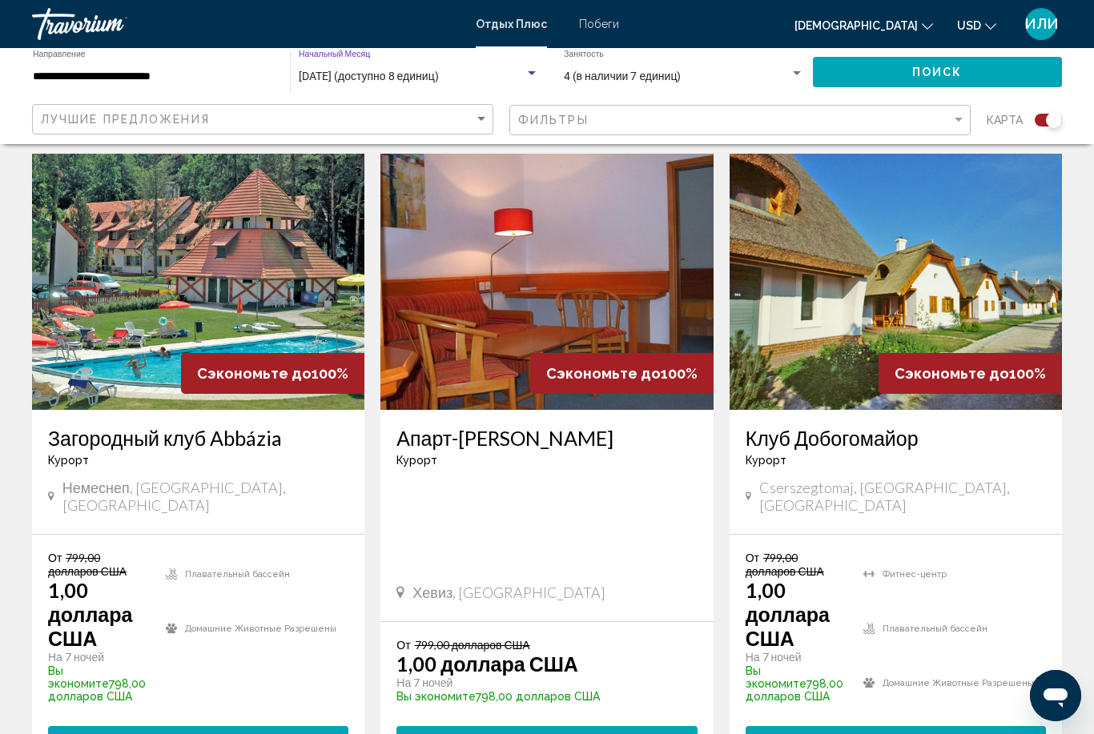
click at [790, 69] on div "Виджет поиска" at bounding box center [797, 73] width 14 height 13
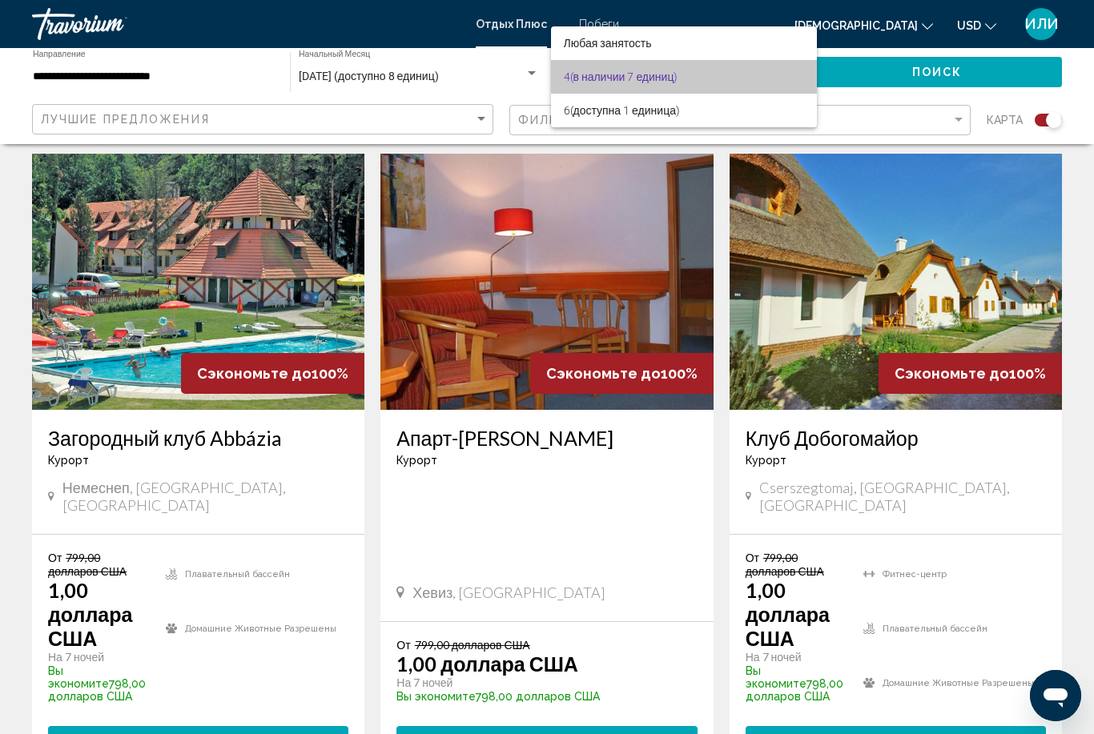
click at [723, 81] on span "4 (в наличии 7 единиц)" at bounding box center [684, 77] width 241 height 34
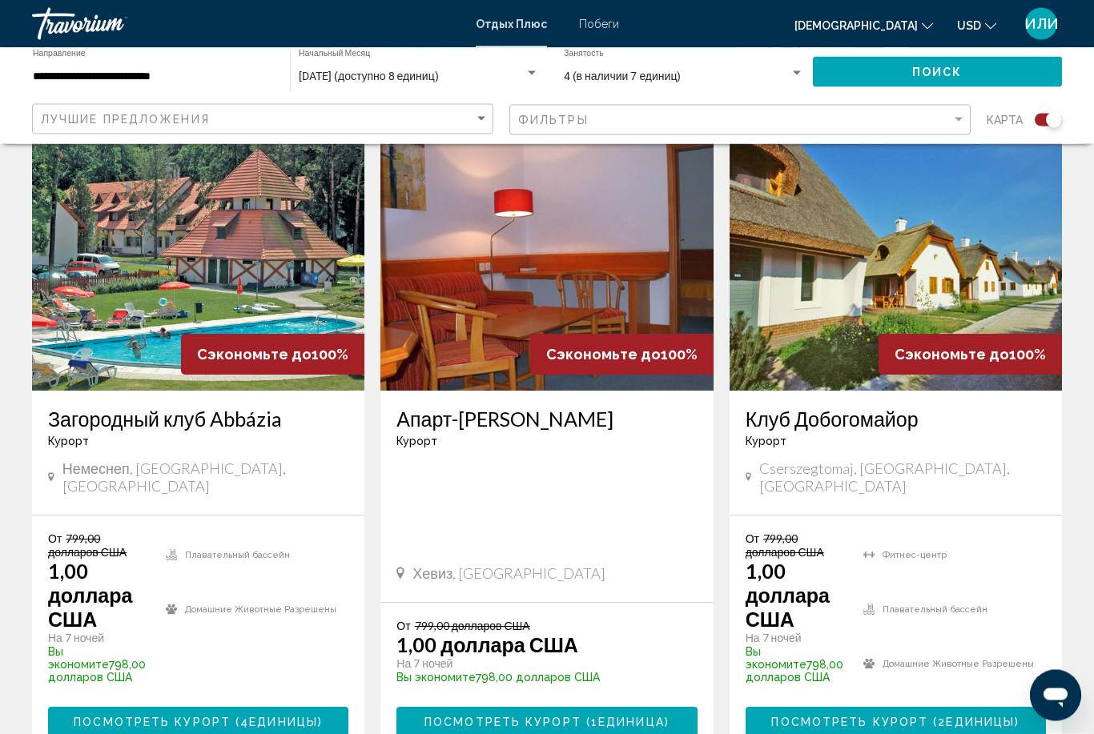
scroll to position [585, 0]
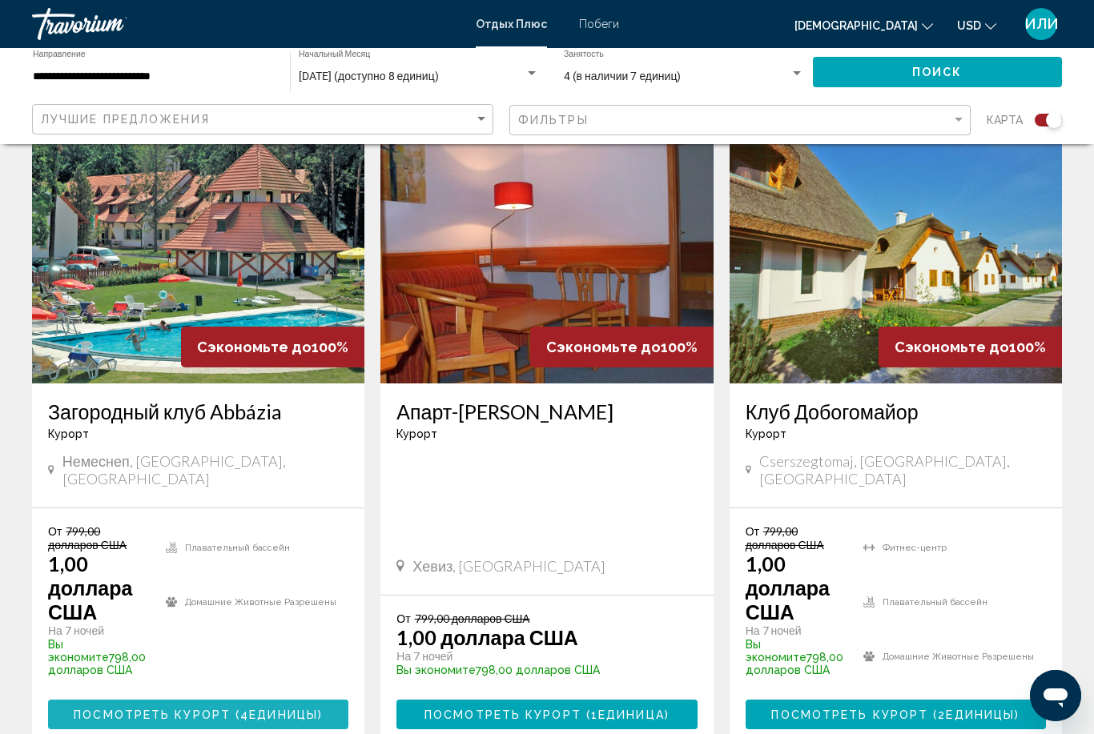
click at [223, 709] on span "ПОСМОТРЕТЬ КУРОРТ (4" at bounding box center [161, 715] width 175 height 13
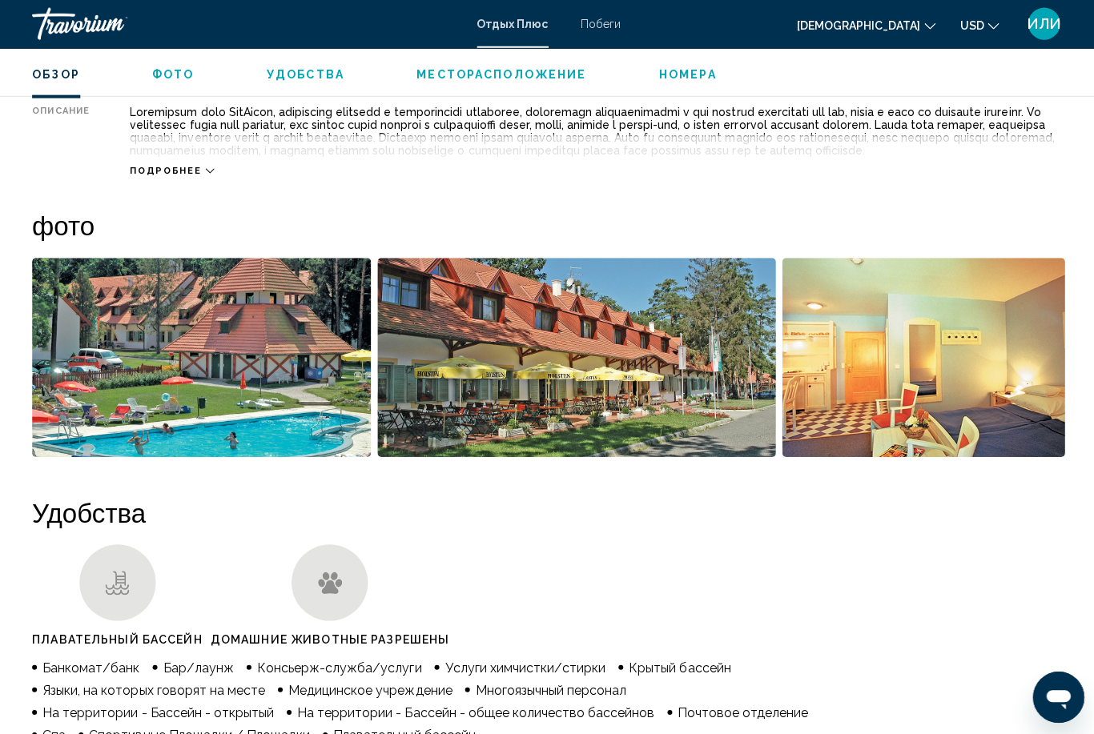
scroll to position [895, 0]
click at [177, 175] on span "подробнее" at bounding box center [165, 170] width 71 height 10
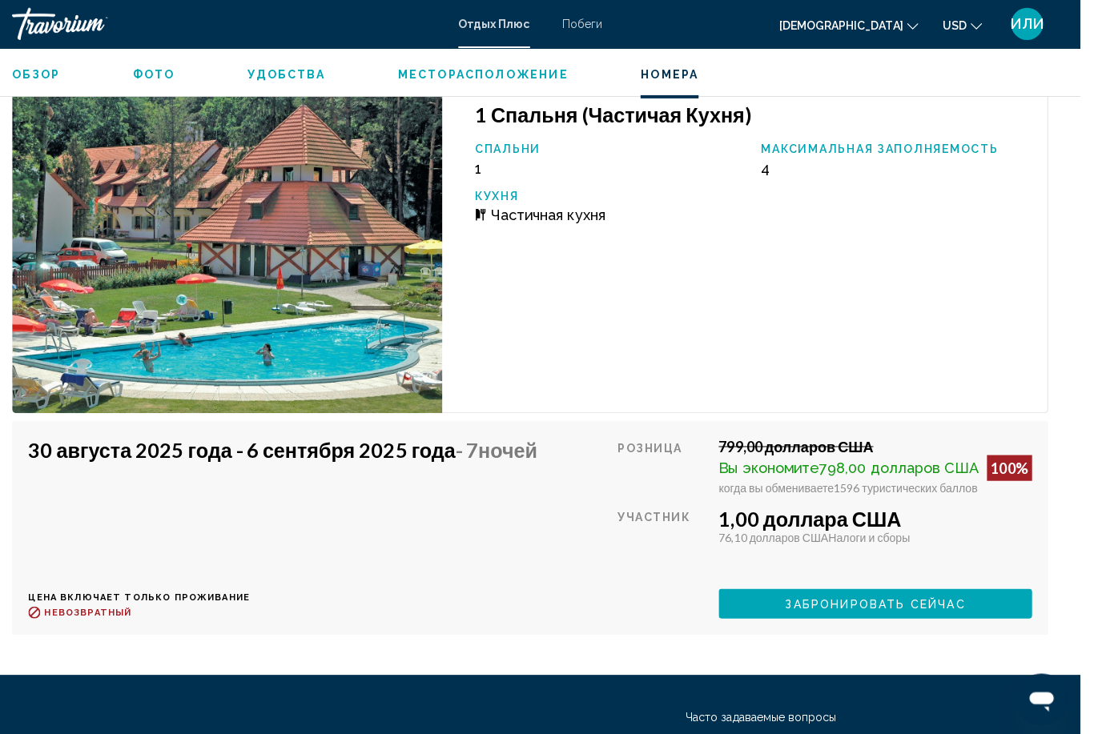
scroll to position [3019, 0]
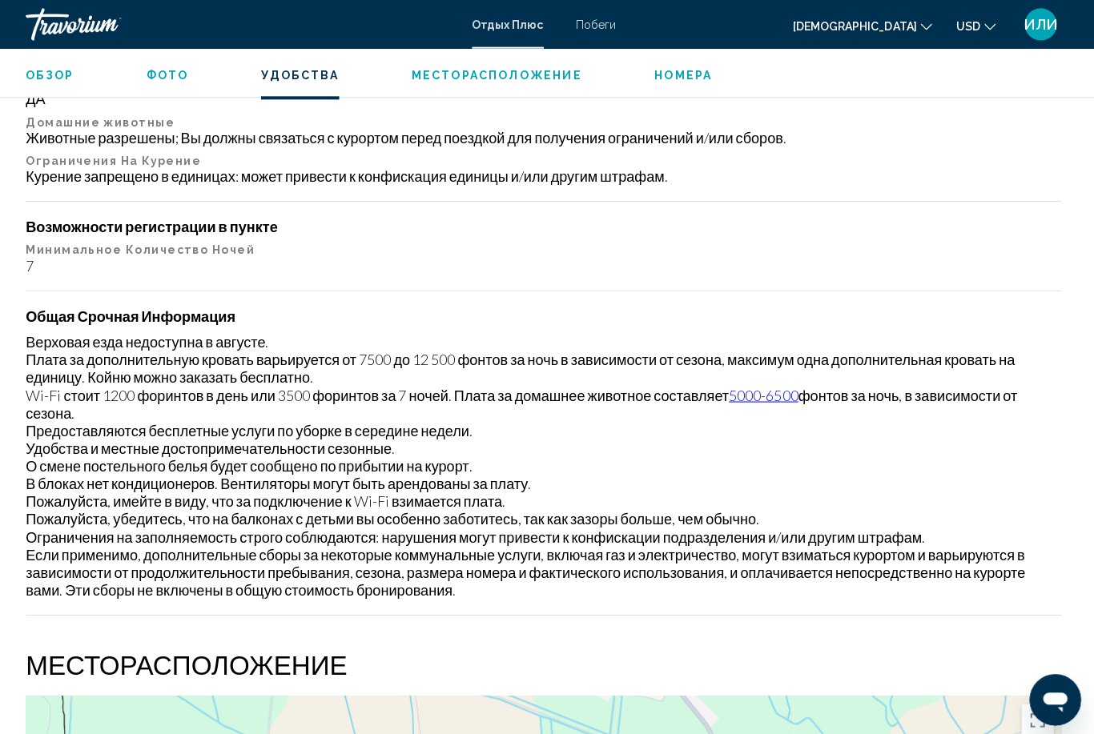
scroll to position [51, 0]
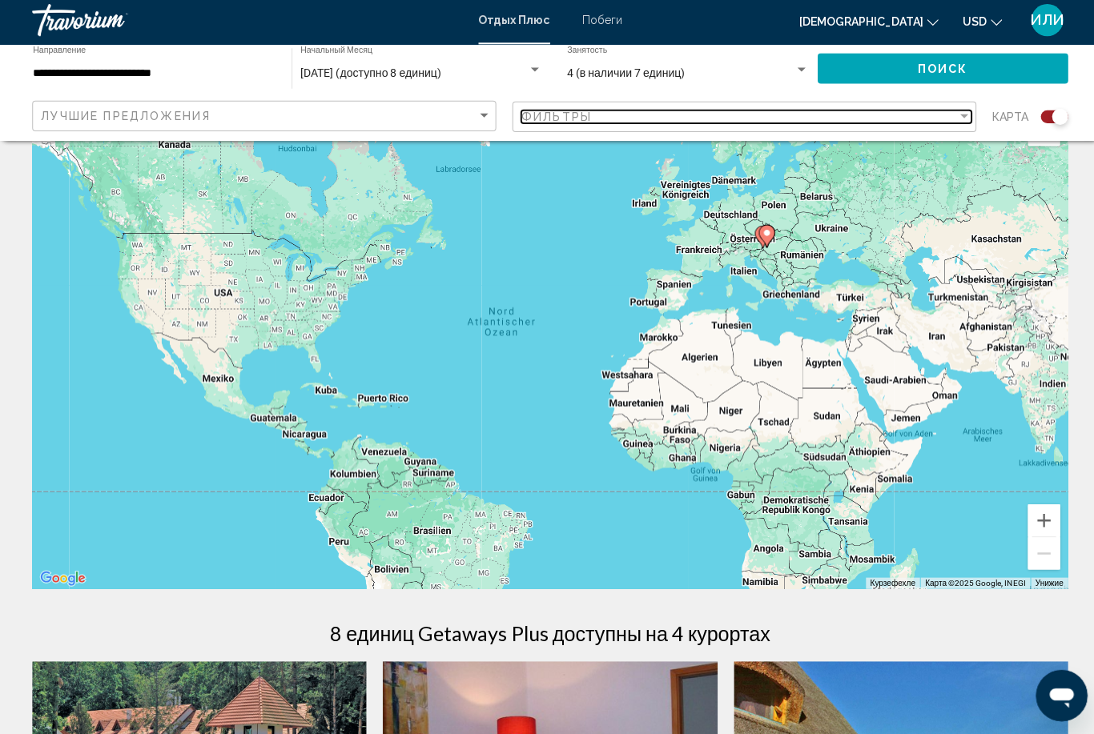
click at [955, 118] on div "фильтр" at bounding box center [958, 120] width 8 height 4
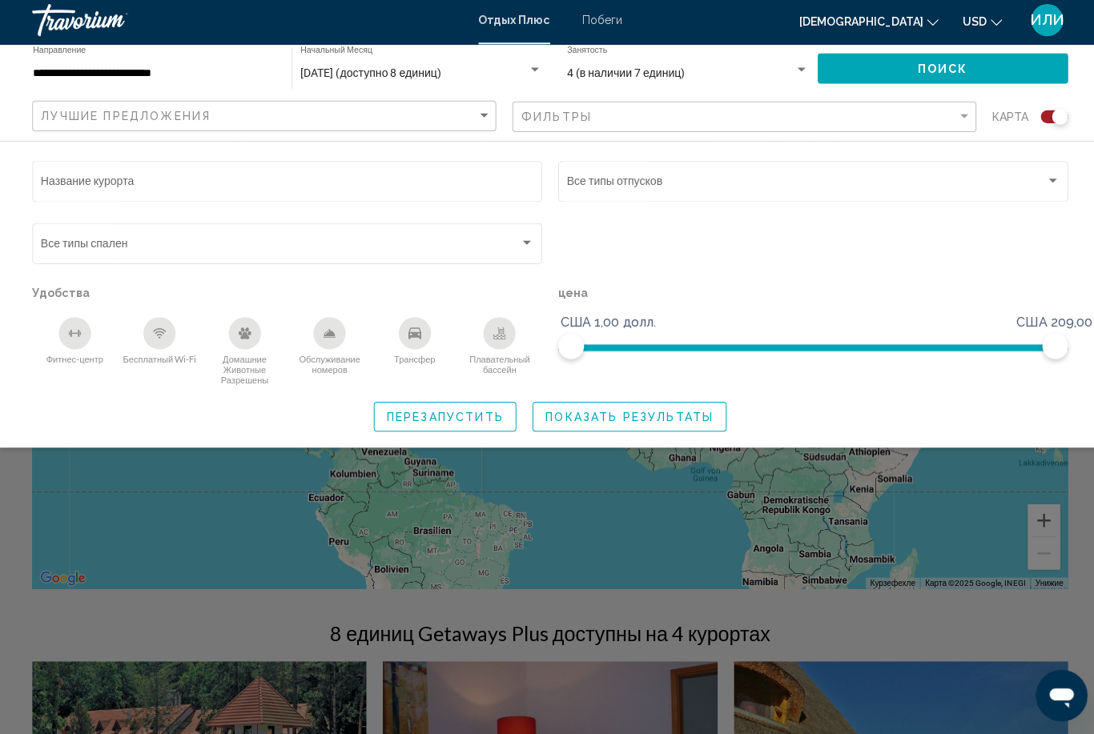
click at [528, 250] on div "Виджет поиска" at bounding box center [286, 249] width 490 height 13
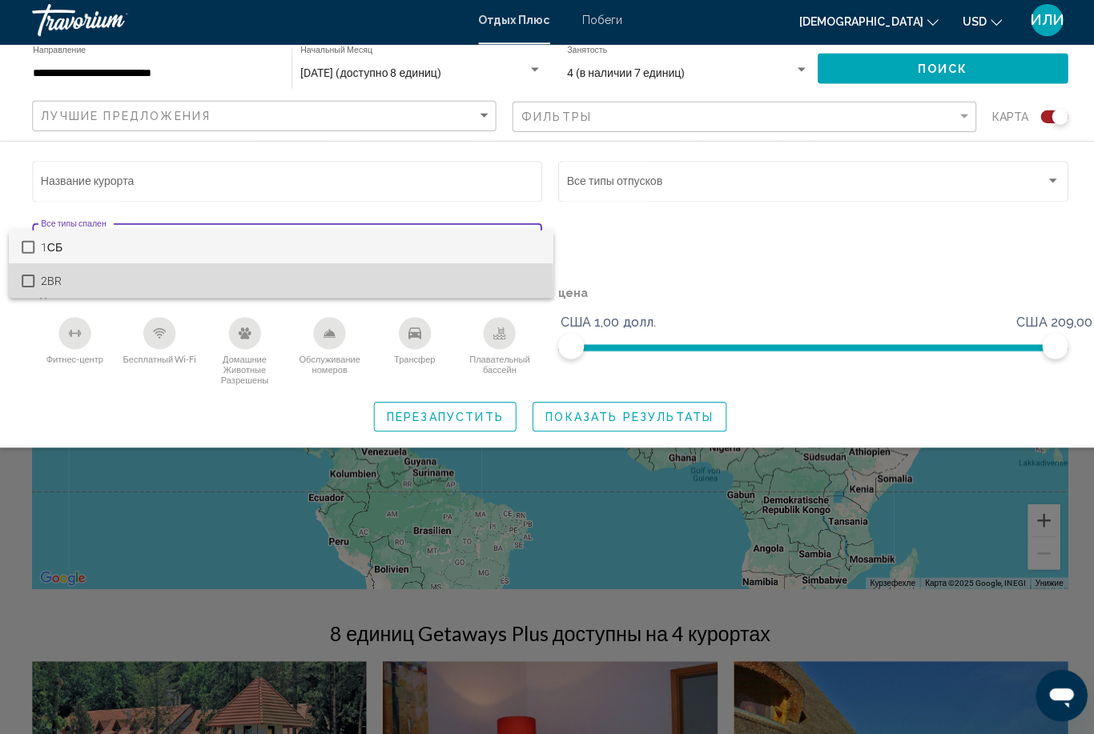
click at [37, 285] on mat-option "2BR" at bounding box center [279, 284] width 541 height 34
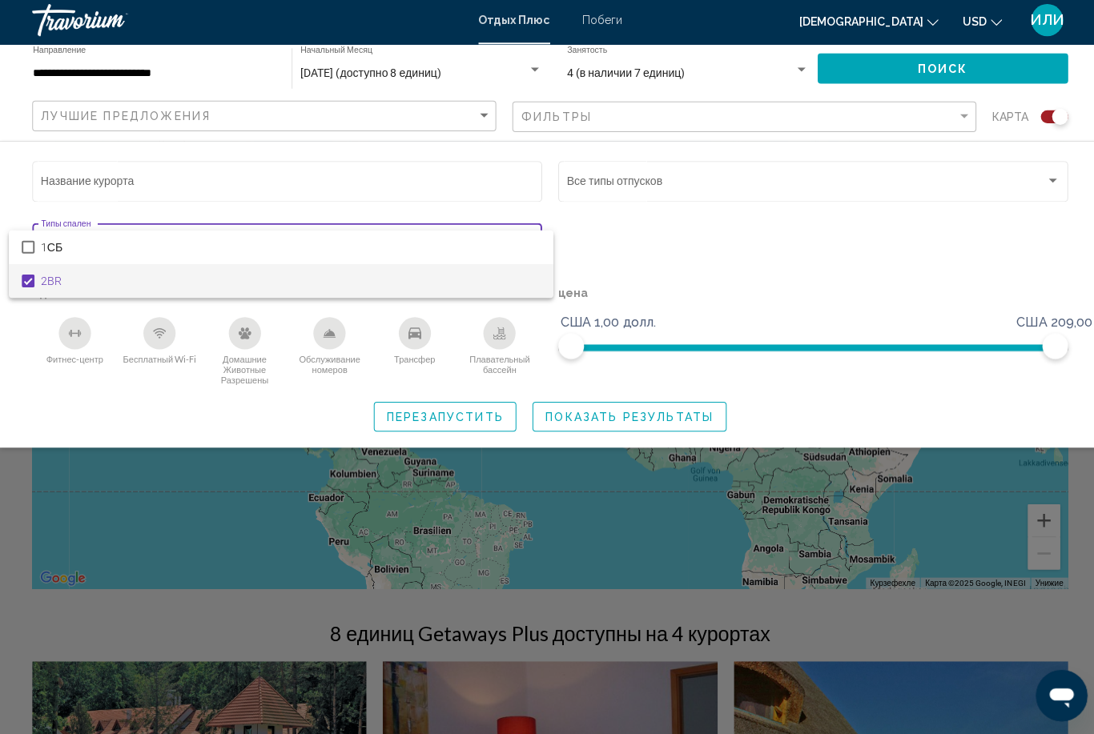
click at [884, 272] on div at bounding box center [547, 367] width 1094 height 734
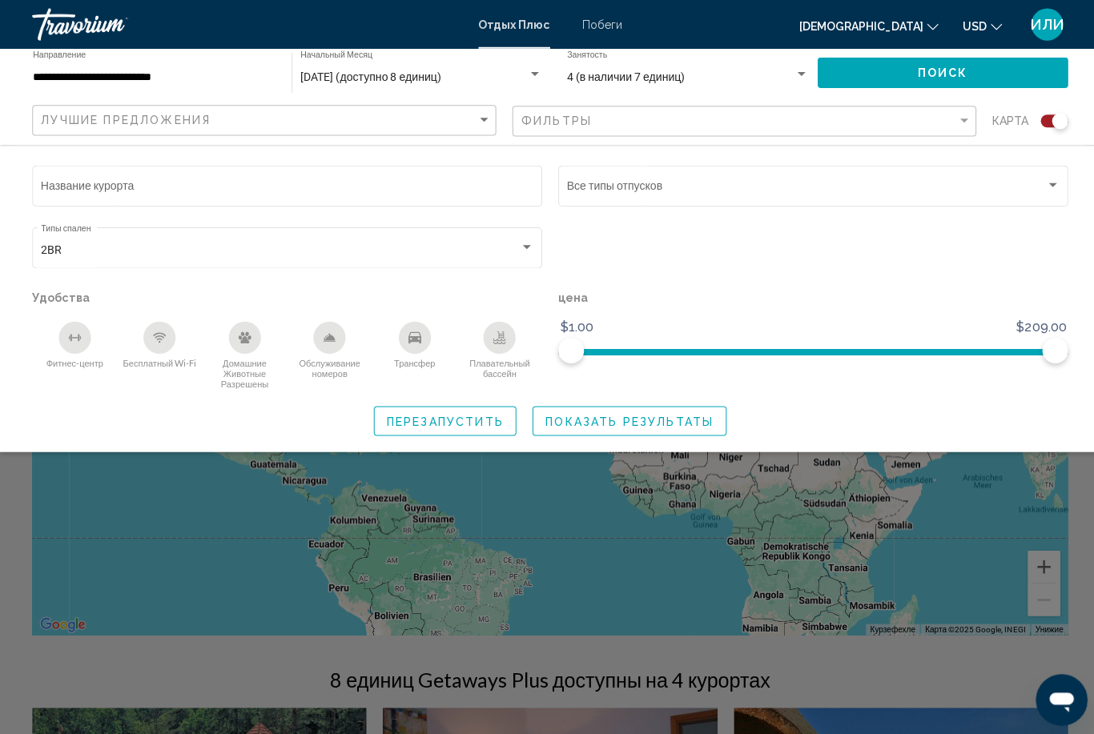
scroll to position [0, 0]
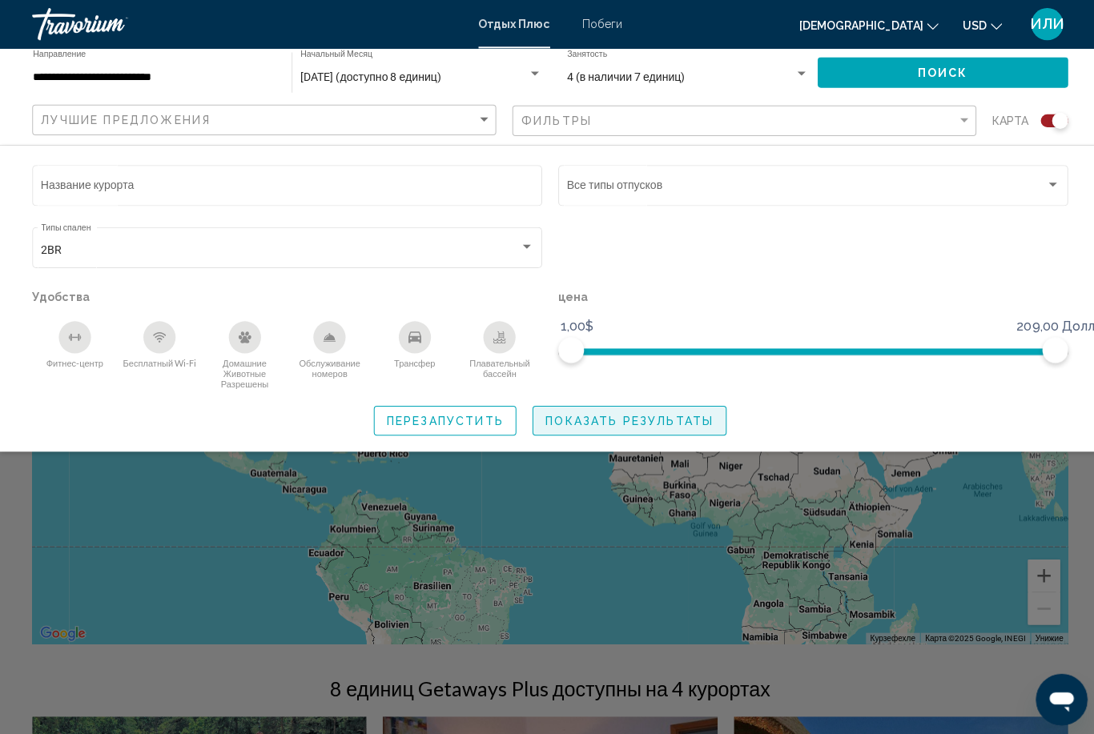
click at [645, 426] on button "ПОКАЗАТЬ РЕЗУЛЬТАТЫ" at bounding box center [625, 419] width 193 height 30
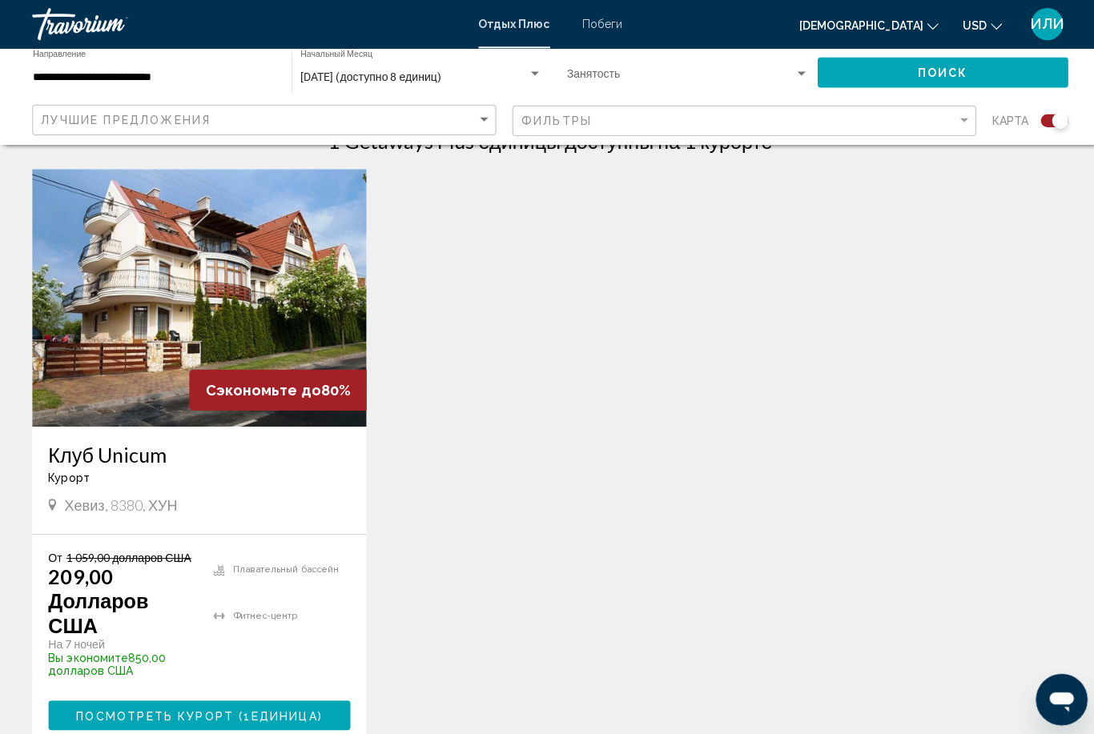
scroll to position [544, 0]
click at [222, 706] on span "ПОСМОТРЕТЬ КУРОРТ (1" at bounding box center [163, 712] width 174 height 13
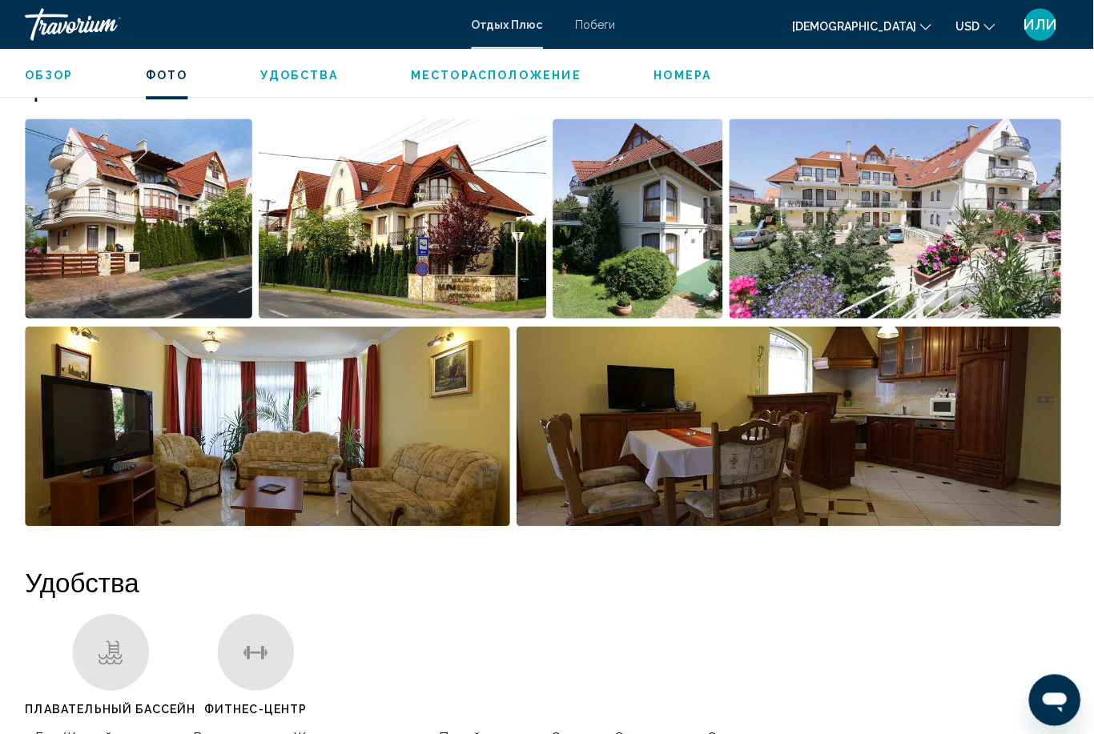
scroll to position [1021, 0]
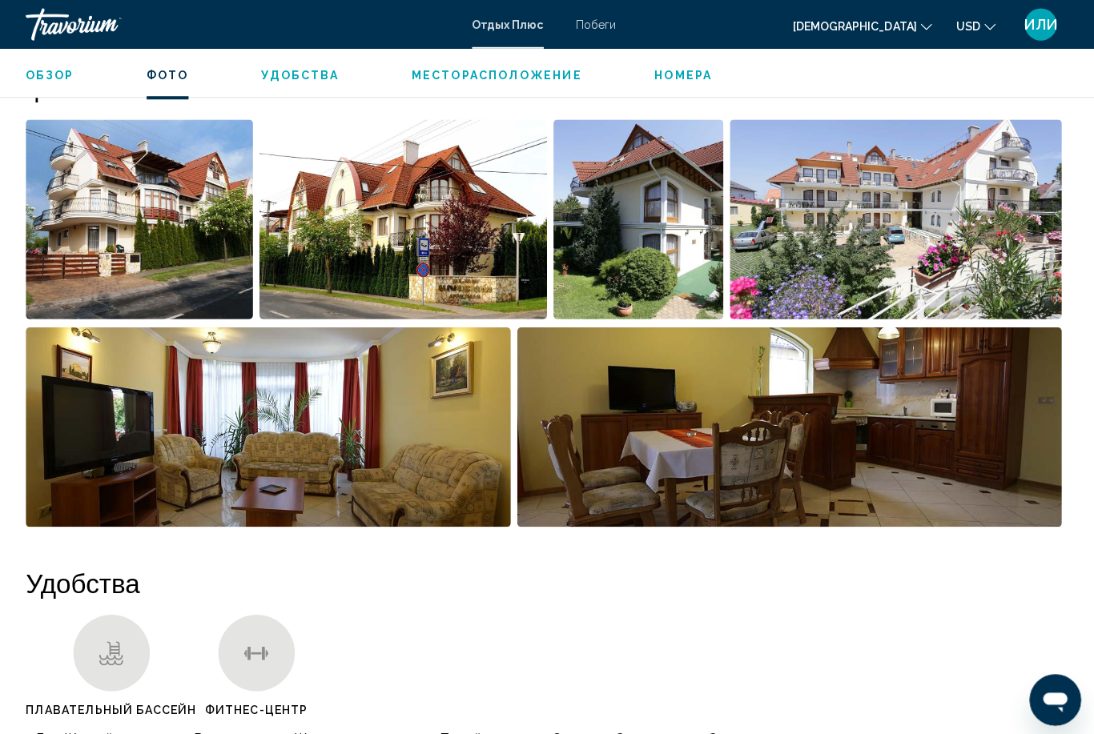
click at [298, 412] on img "Открыть полноэкранный слайдер изображений" at bounding box center [273, 424] width 482 height 199
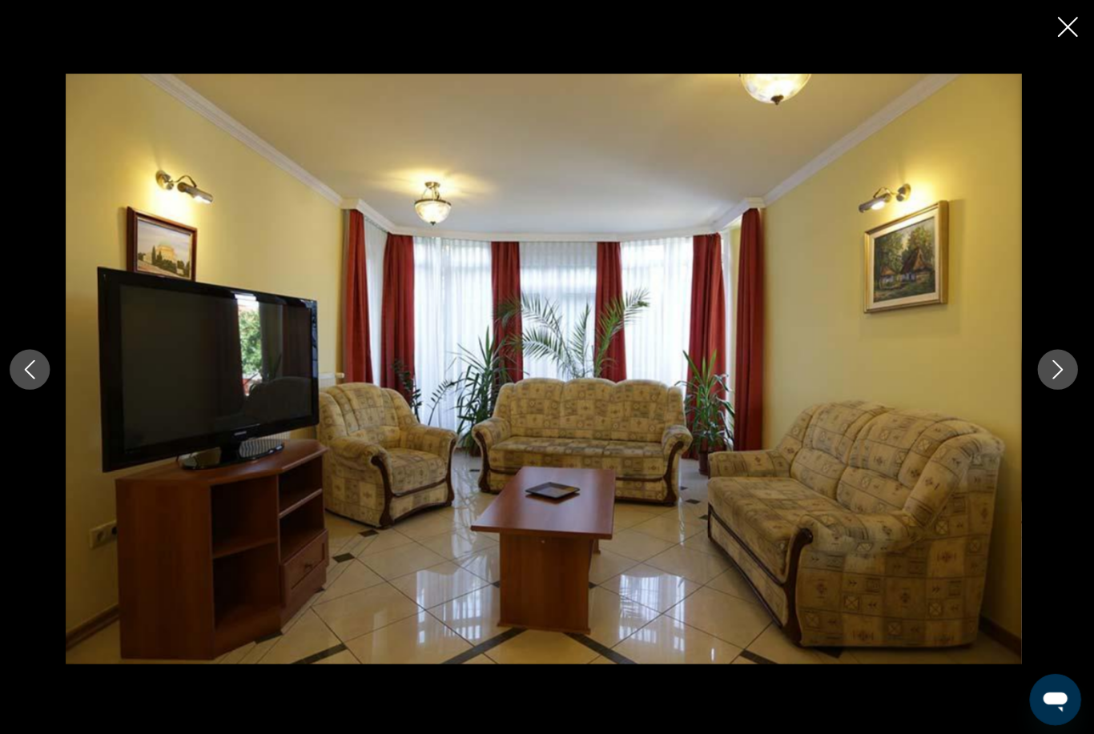
click at [1049, 379] on button "Следующее изображение" at bounding box center [1058, 368] width 40 height 40
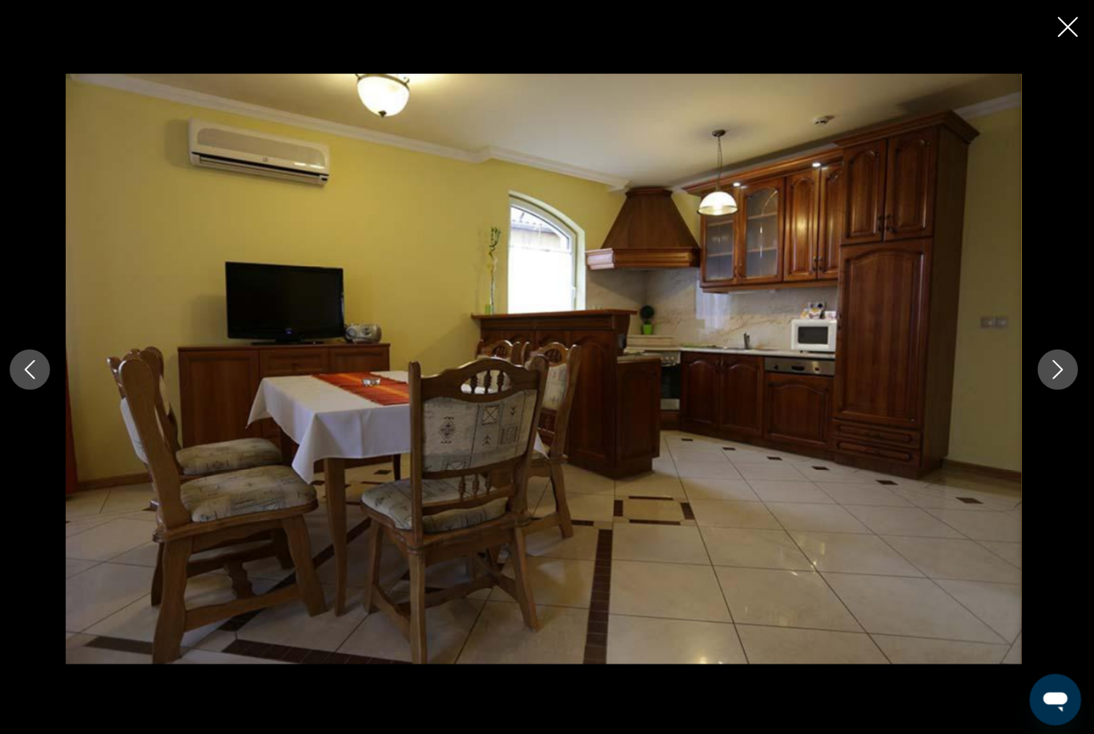
click at [1047, 381] on button "Следующее изображение" at bounding box center [1058, 368] width 40 height 40
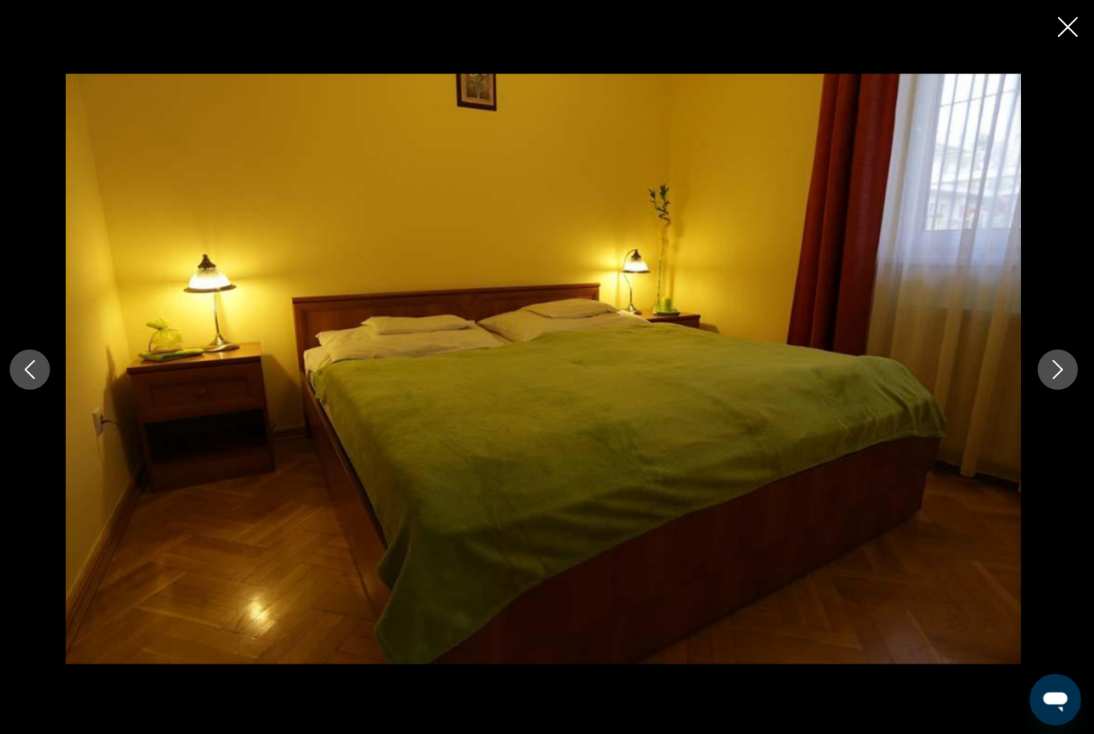
click at [1052, 379] on button "Следующее изображение" at bounding box center [1058, 368] width 40 height 40
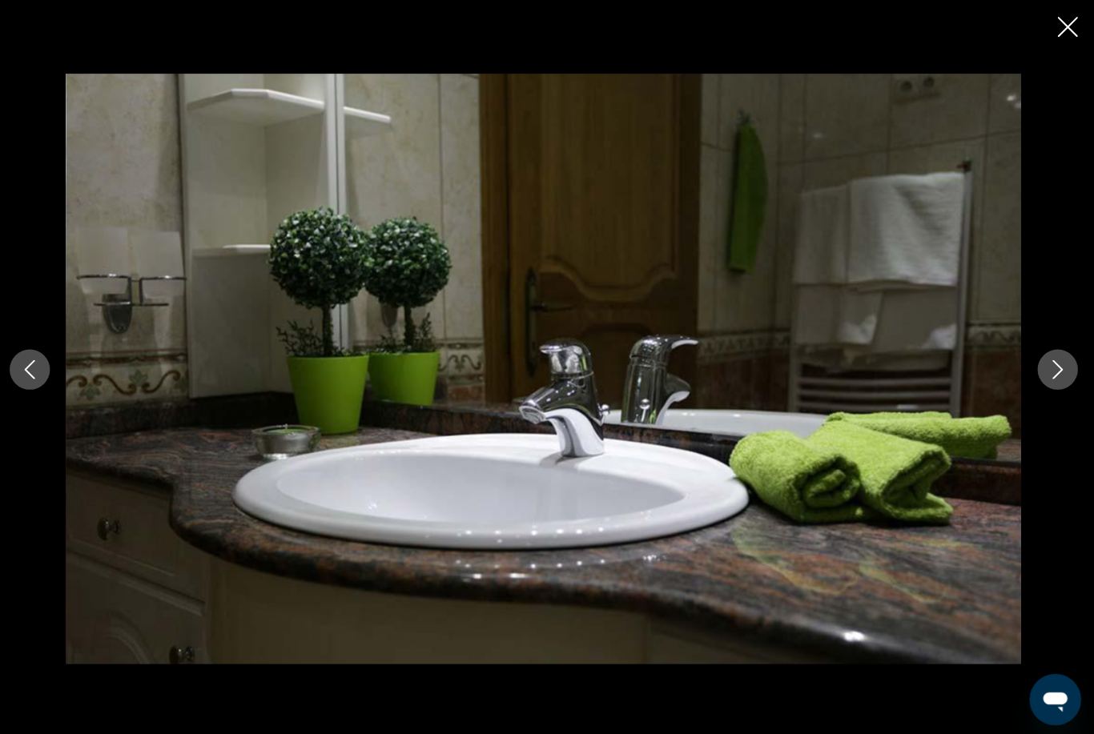
click at [1052, 382] on button "Следующее изображение" at bounding box center [1058, 368] width 40 height 40
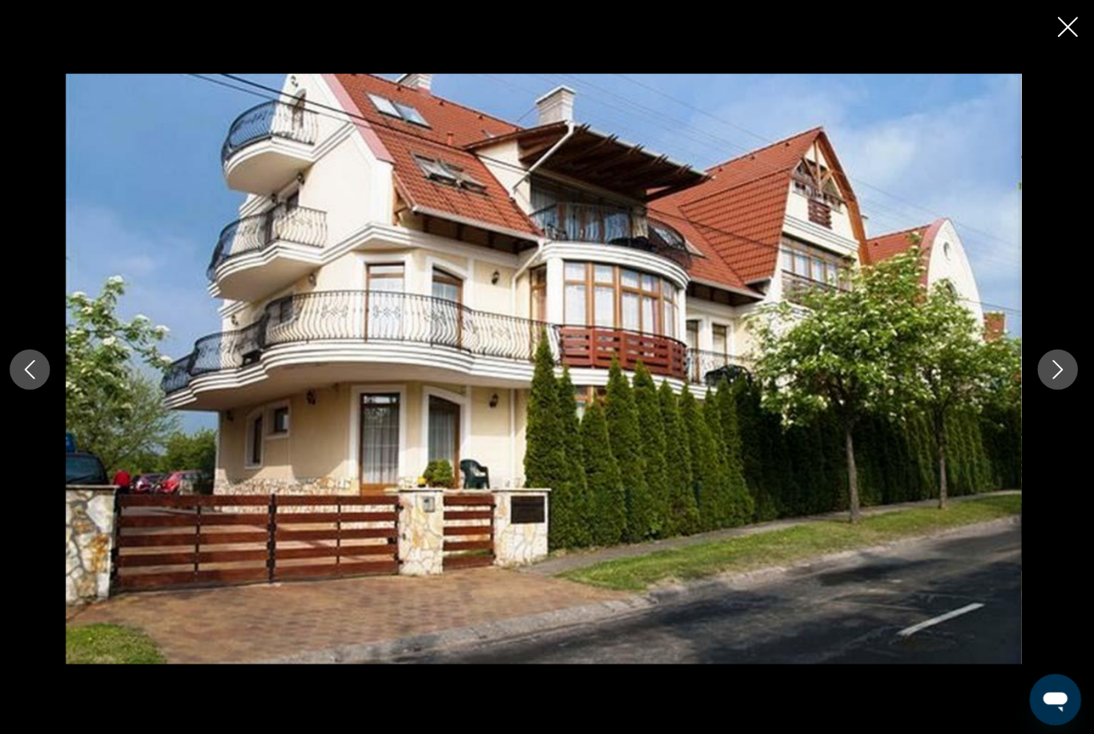
click at [1055, 383] on button "Следующее изображение" at bounding box center [1058, 368] width 40 height 40
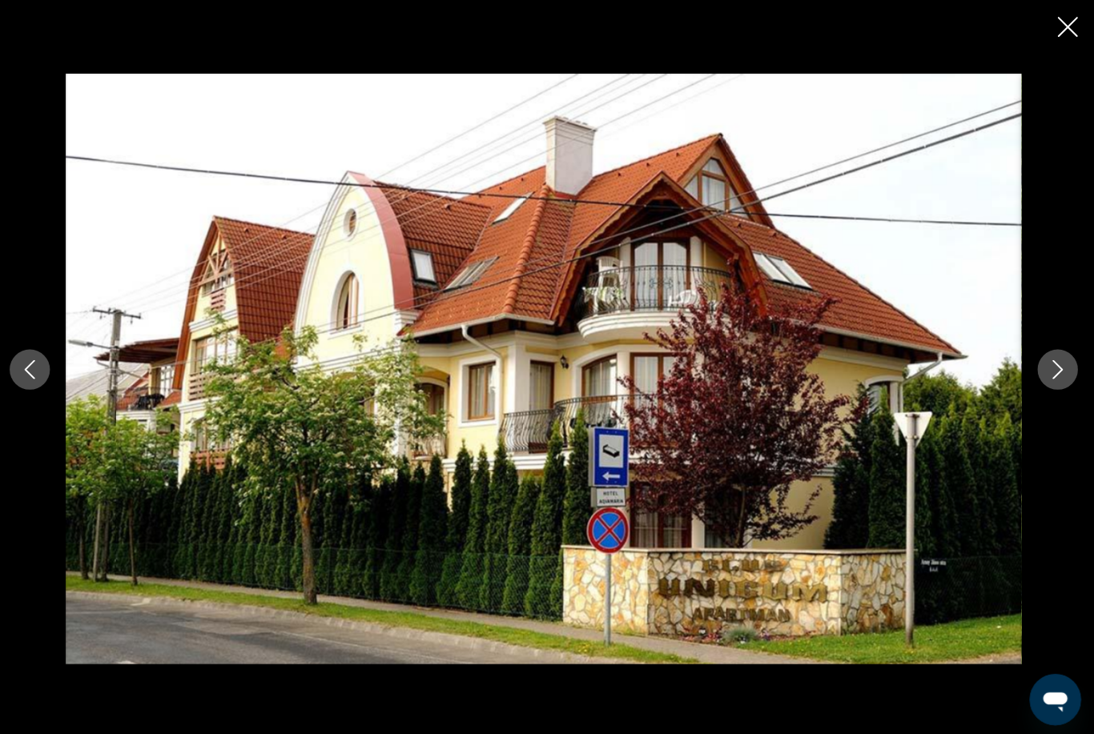
click at [1055, 383] on button "Следующее изображение" at bounding box center [1058, 368] width 40 height 40
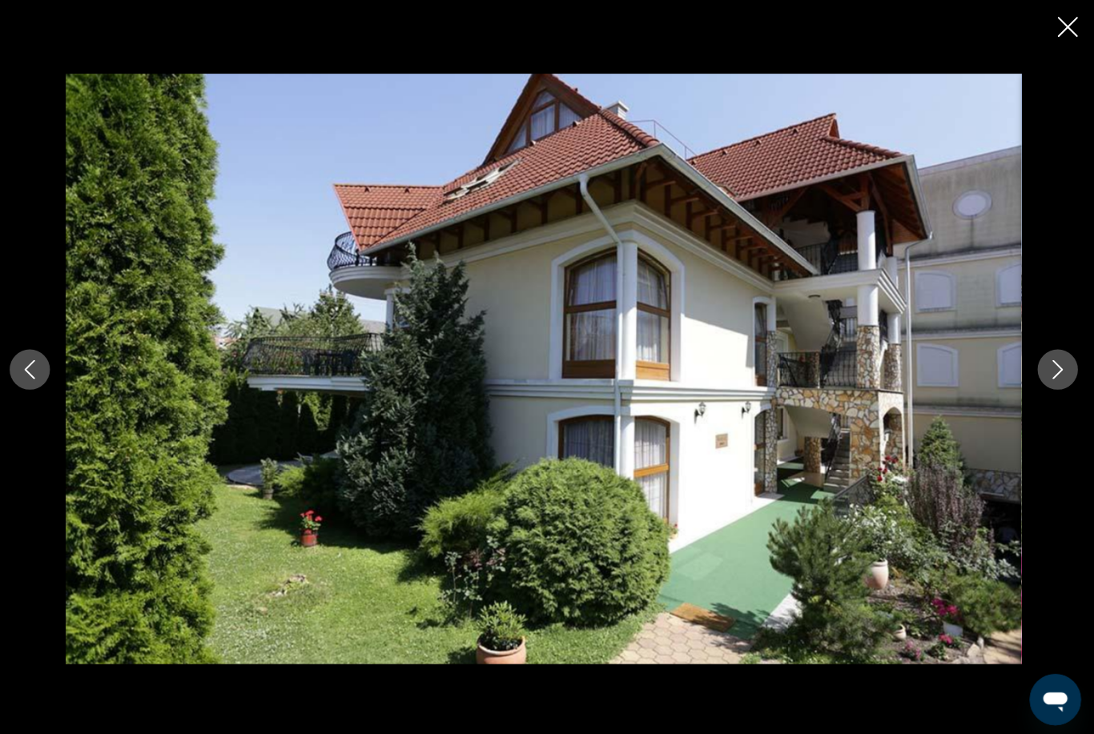
click at [1055, 380] on button "Следующее изображение" at bounding box center [1058, 368] width 40 height 40
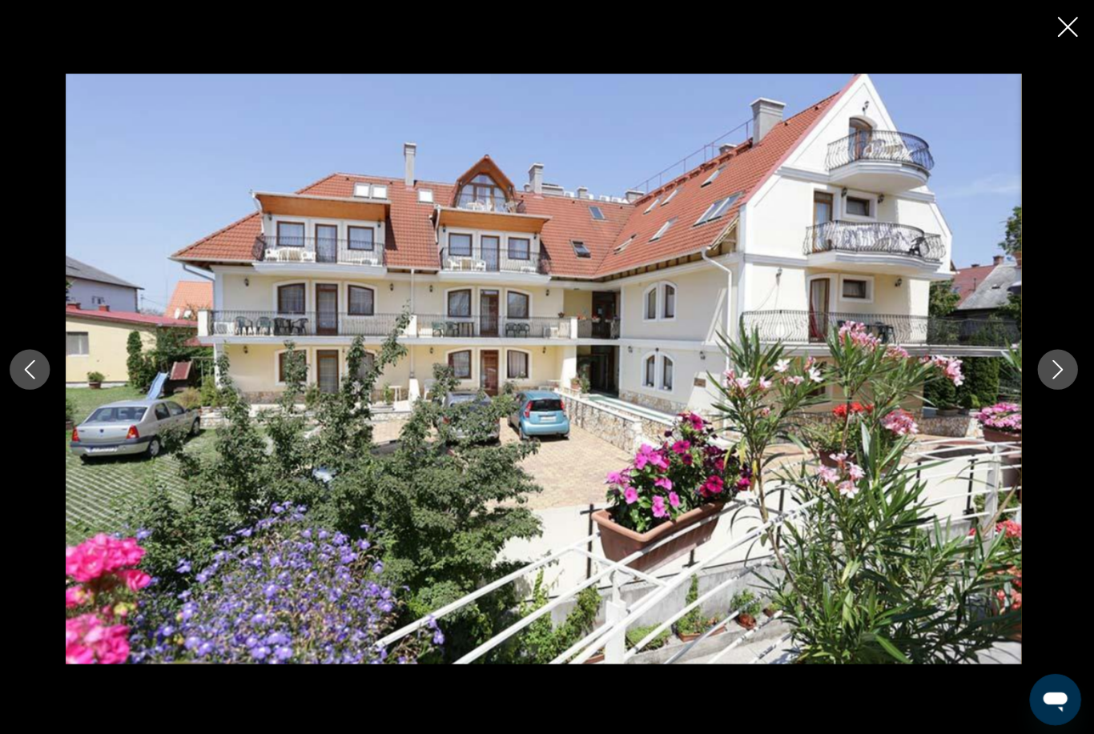
click at [1051, 379] on button "Следующее изображение" at bounding box center [1058, 368] width 40 height 40
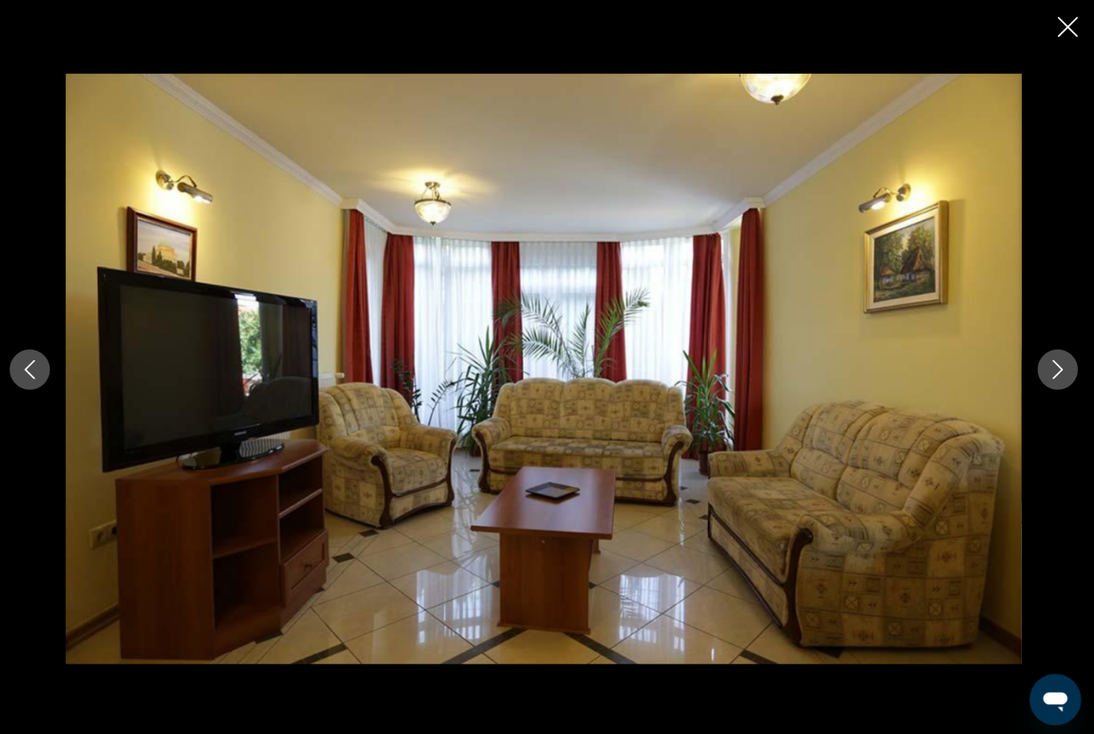
click at [1055, 379] on button "Следующее изображение" at bounding box center [1058, 368] width 40 height 40
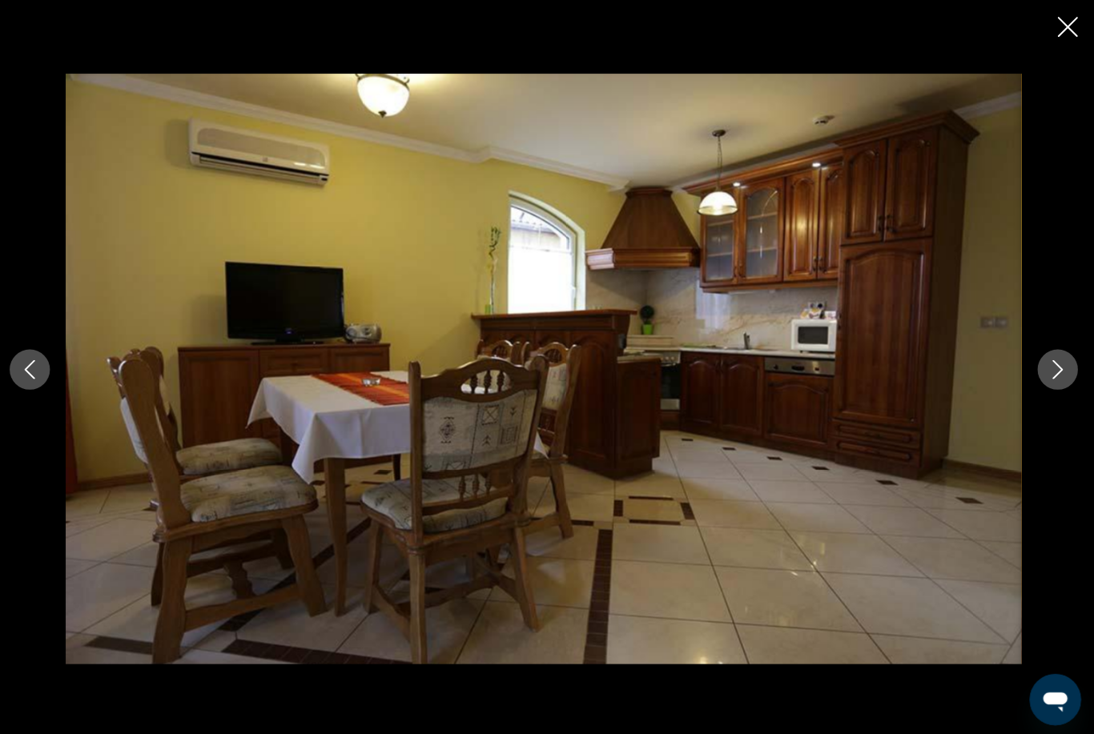
click at [1055, 379] on button "Следующее изображение" at bounding box center [1058, 368] width 40 height 40
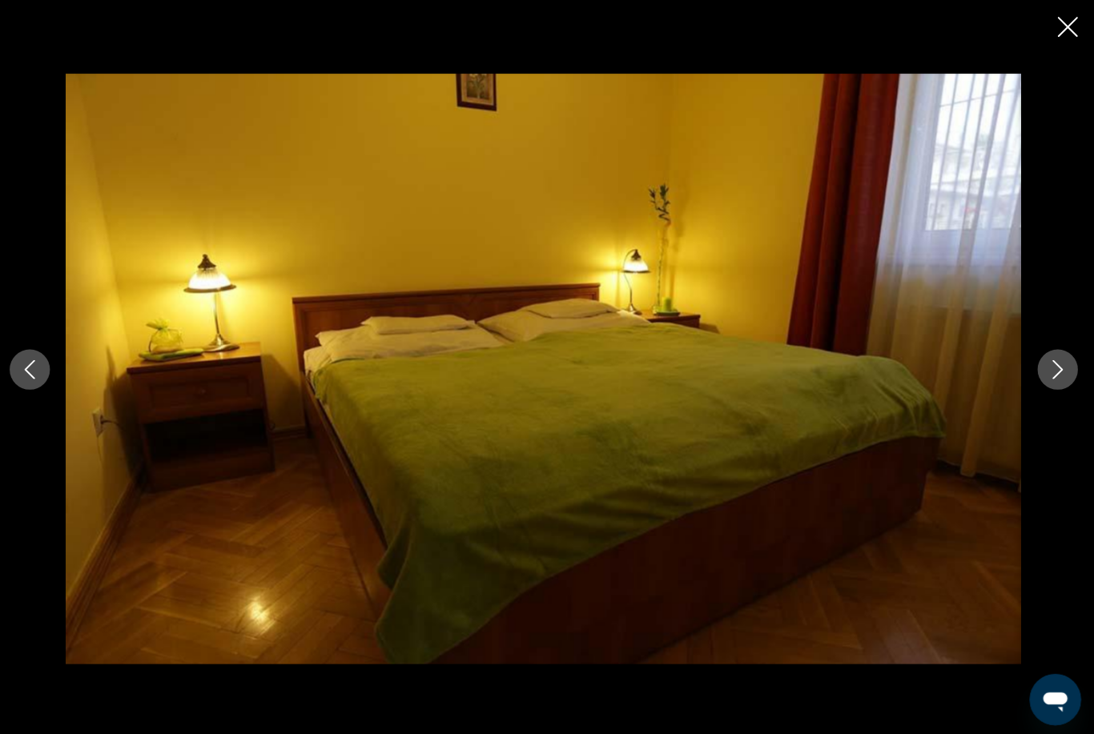
click at [1061, 376] on button "Следующее изображение" at bounding box center [1058, 368] width 40 height 40
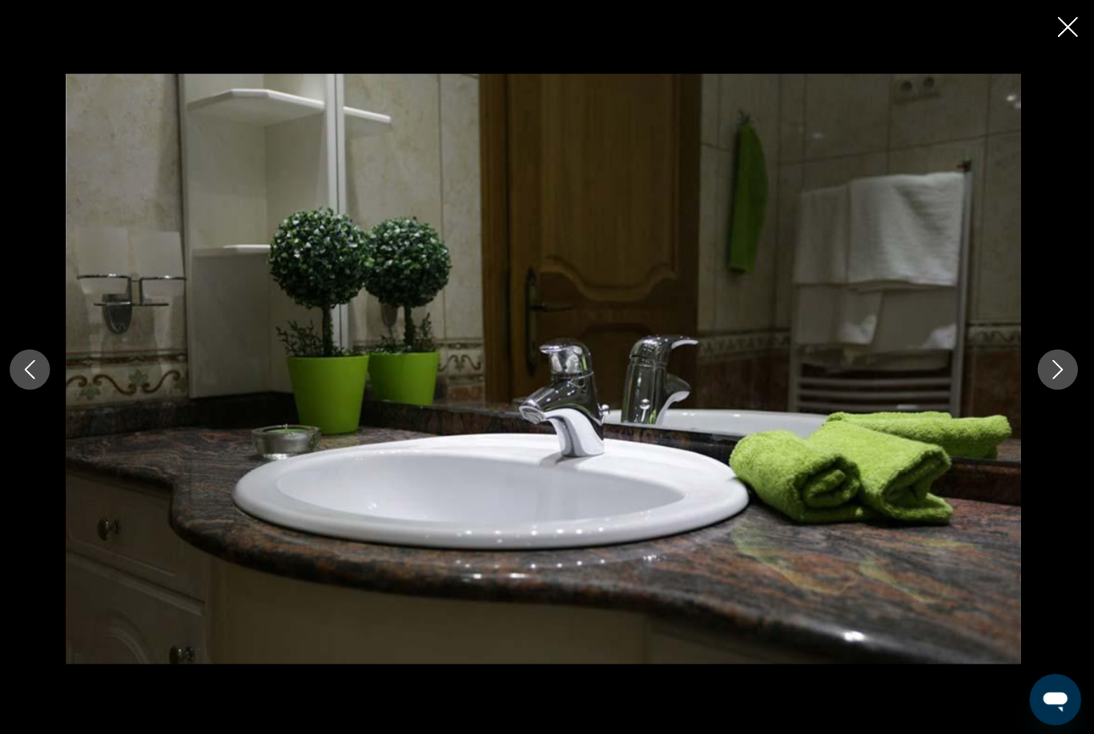
click at [1051, 376] on icon "Следующее изображение" at bounding box center [1057, 367] width 19 height 19
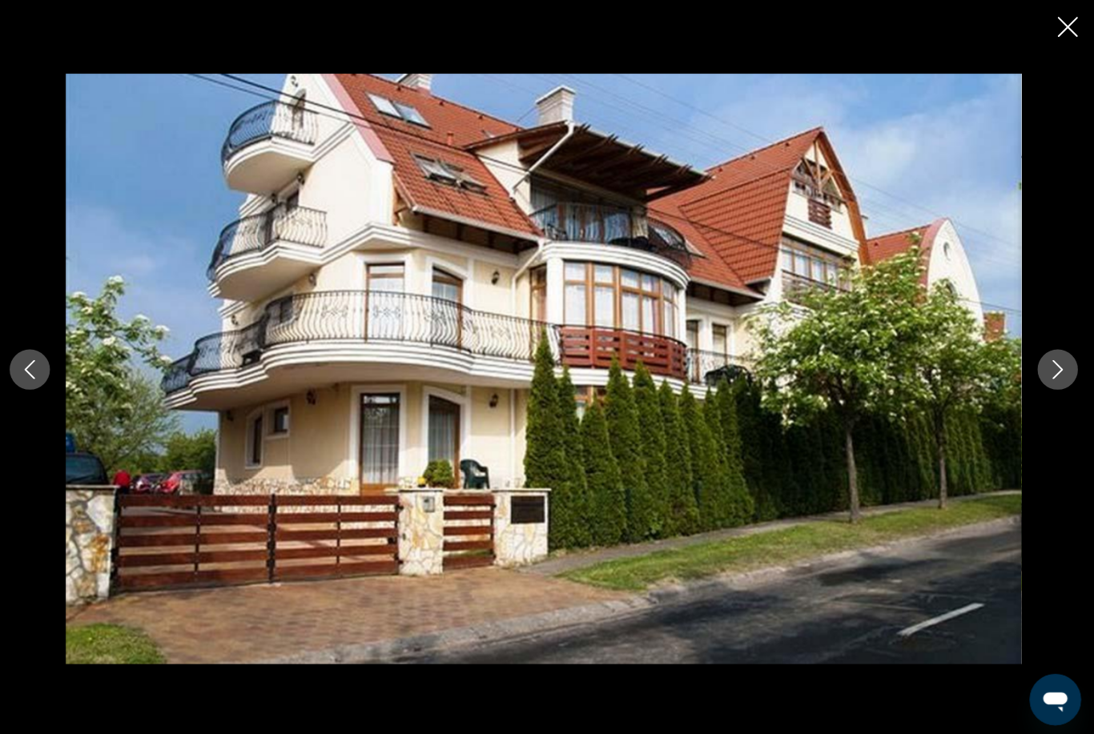
click at [1058, 26] on icon "Закрыть слайд-шоу" at bounding box center [1068, 27] width 20 height 20
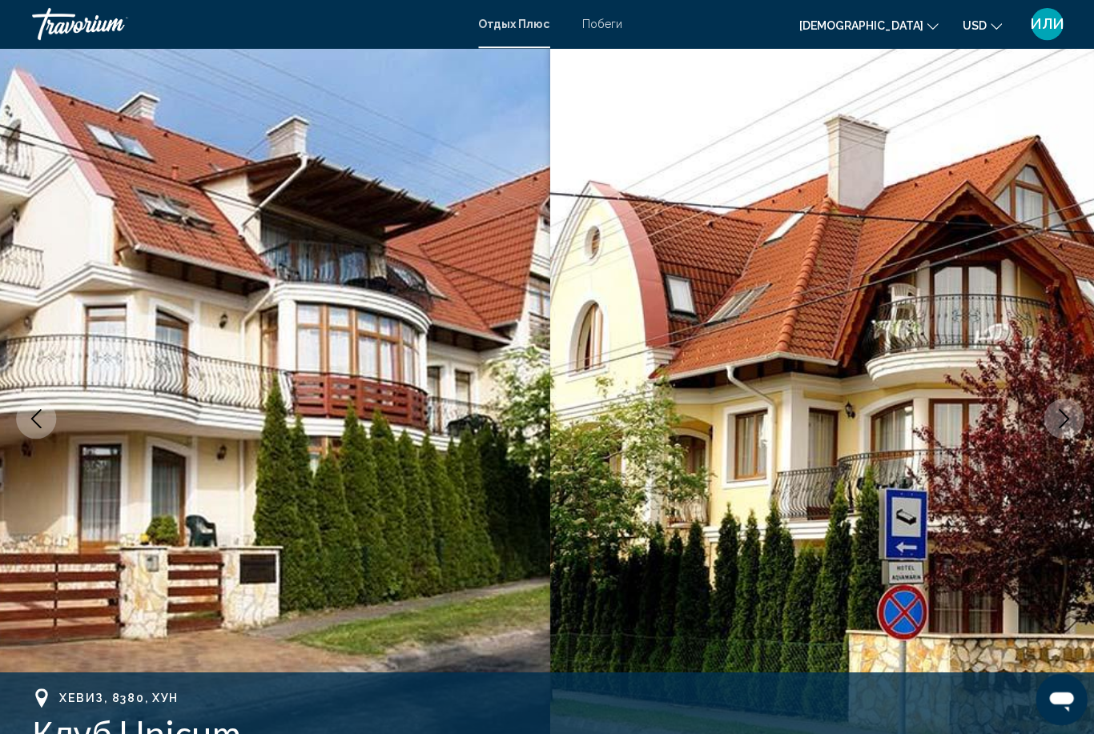
scroll to position [0, 0]
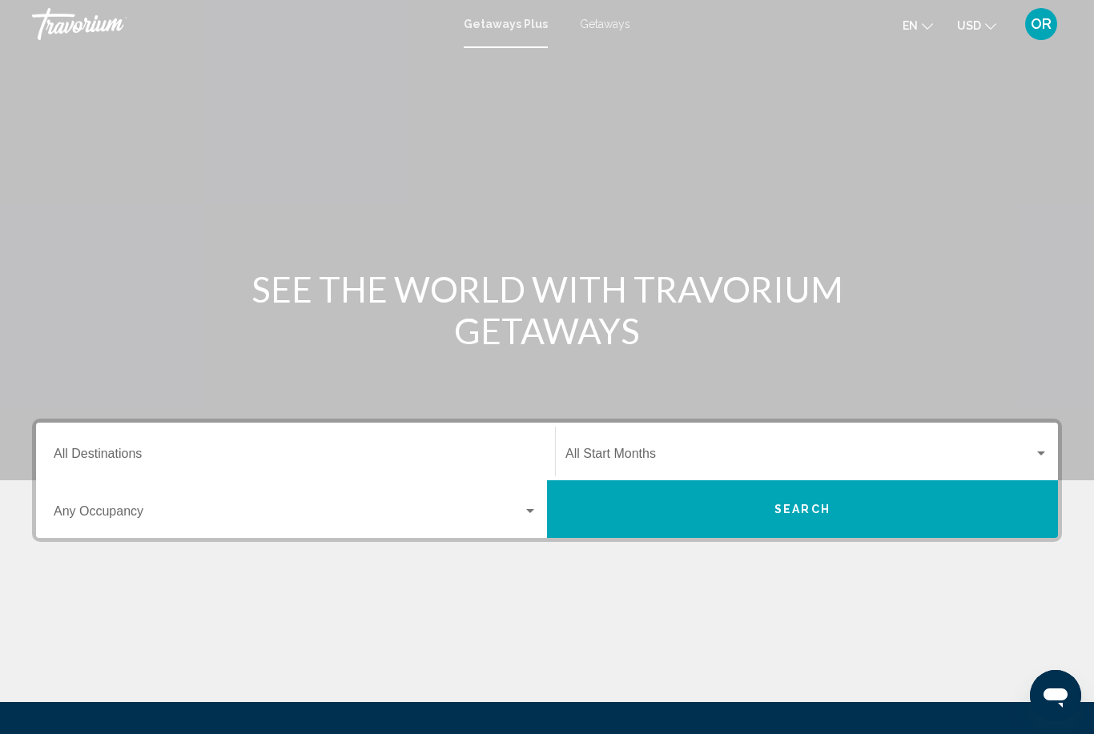
click at [606, 27] on span "Getaways" at bounding box center [605, 24] width 50 height 13
